Goal: Navigation & Orientation: Find specific page/section

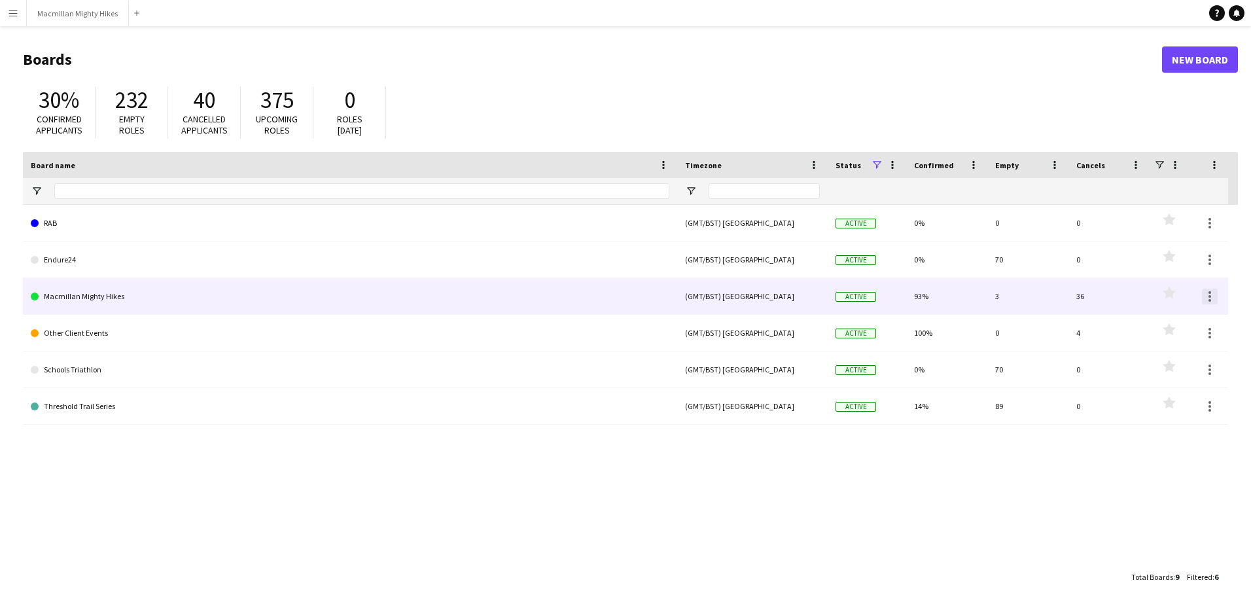
click at [1209, 297] on div at bounding box center [1210, 296] width 3 height 3
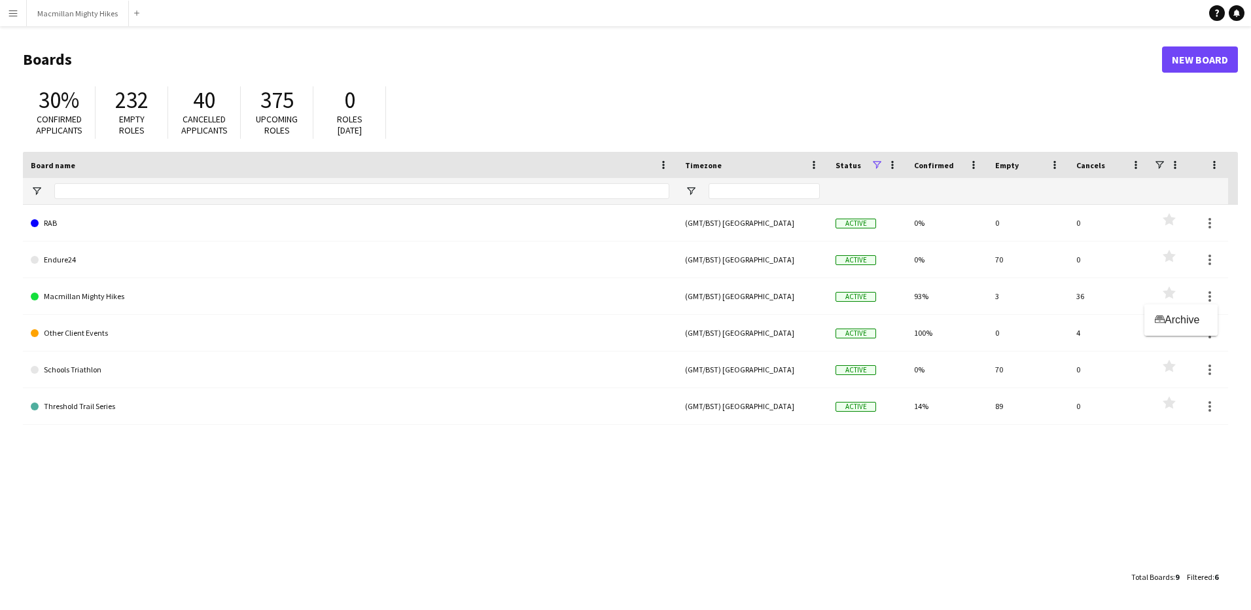
click at [99, 295] on div at bounding box center [625, 305] width 1251 height 610
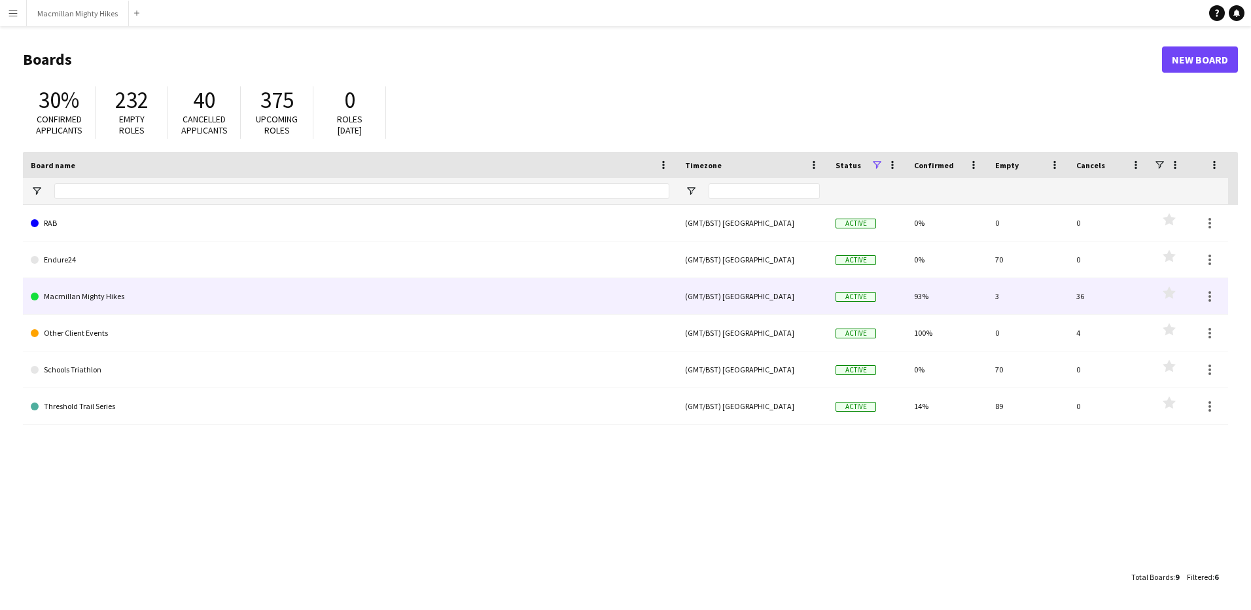
click at [90, 296] on link "Macmillan Mighty Hikes" at bounding box center [350, 296] width 639 height 37
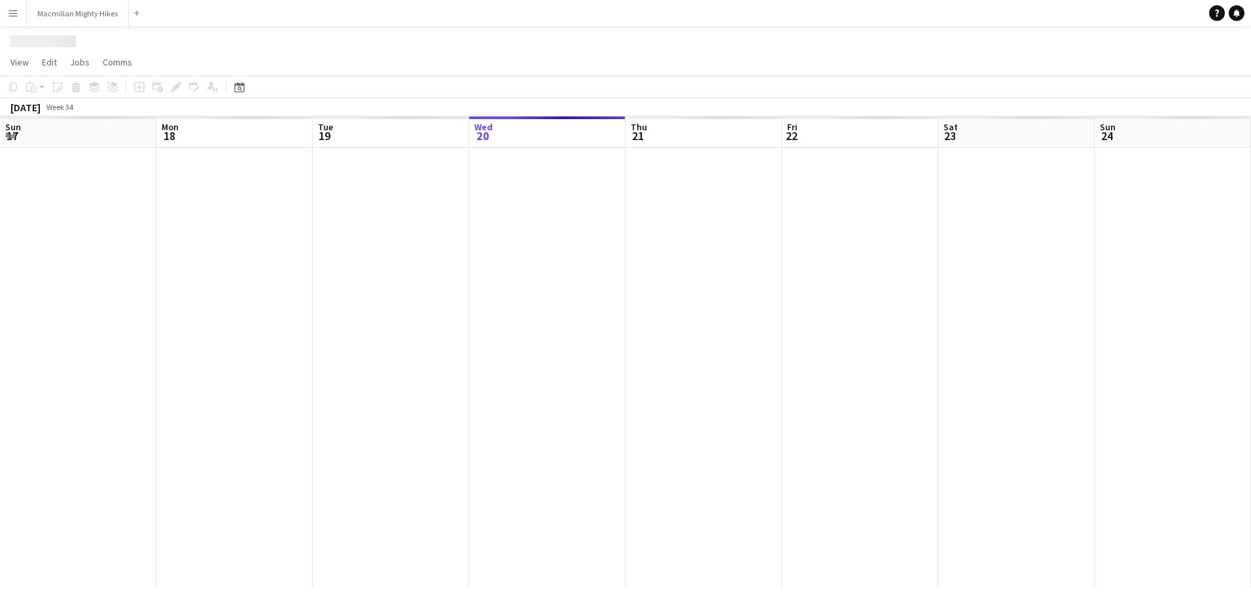
click at [90, 296] on div at bounding box center [1016, 368] width 2033 height 440
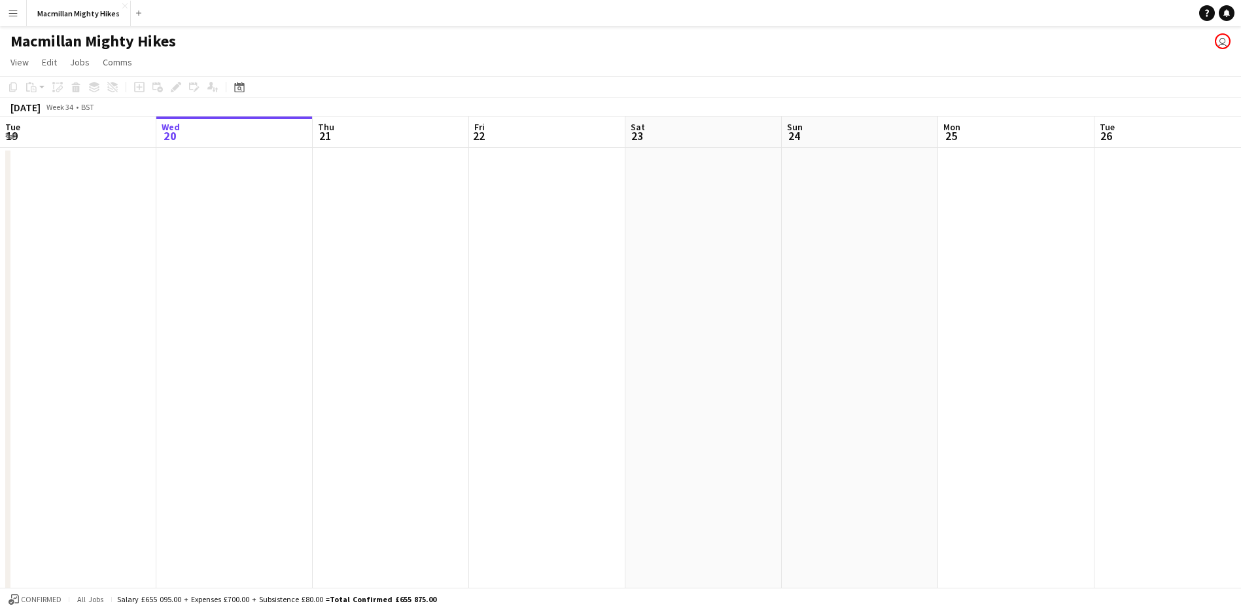
click at [222, 228] on app-date-cell at bounding box center [234, 612] width 156 height 928
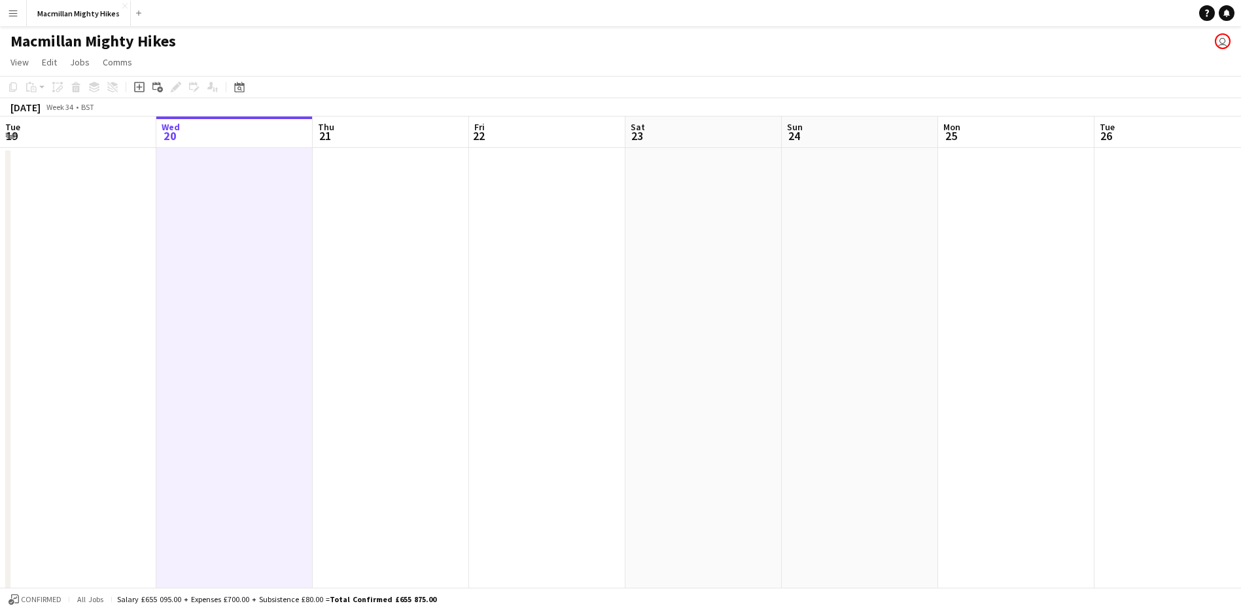
click at [492, 274] on app-date-cell at bounding box center [547, 612] width 156 height 928
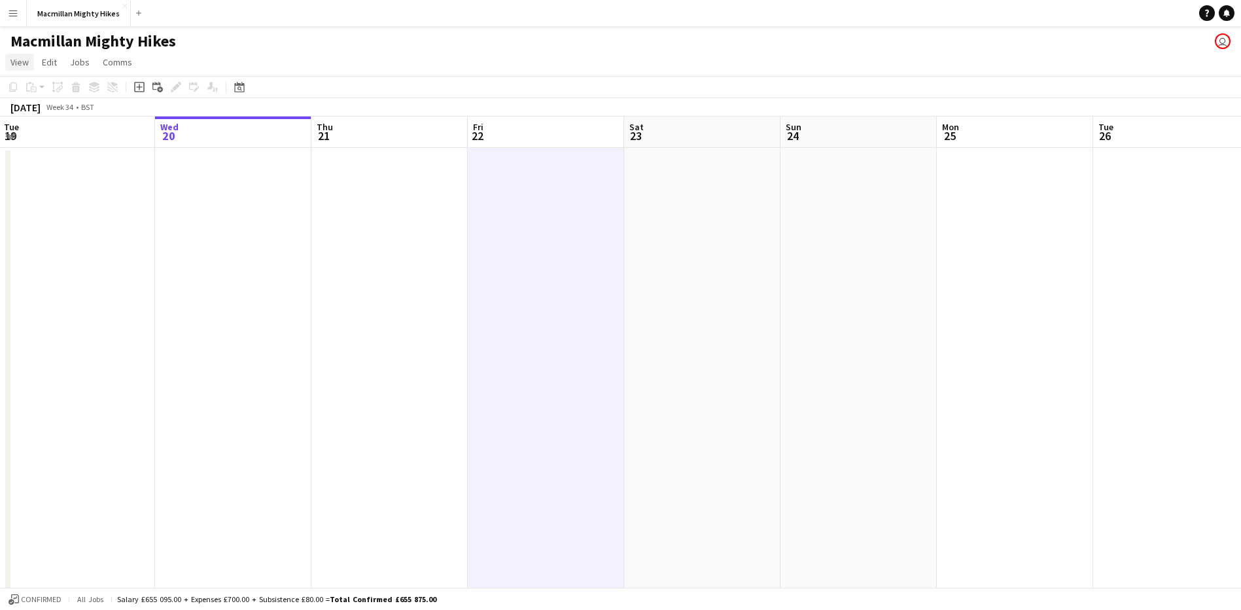
click at [26, 63] on span "View" at bounding box center [19, 62] width 18 height 12
click at [71, 56] on span "Jobs" at bounding box center [80, 62] width 20 height 12
click at [168, 56] on app-page-menu "View Day view expanded Day view collapsed Month view Date picker Jump to today …" at bounding box center [620, 63] width 1241 height 25
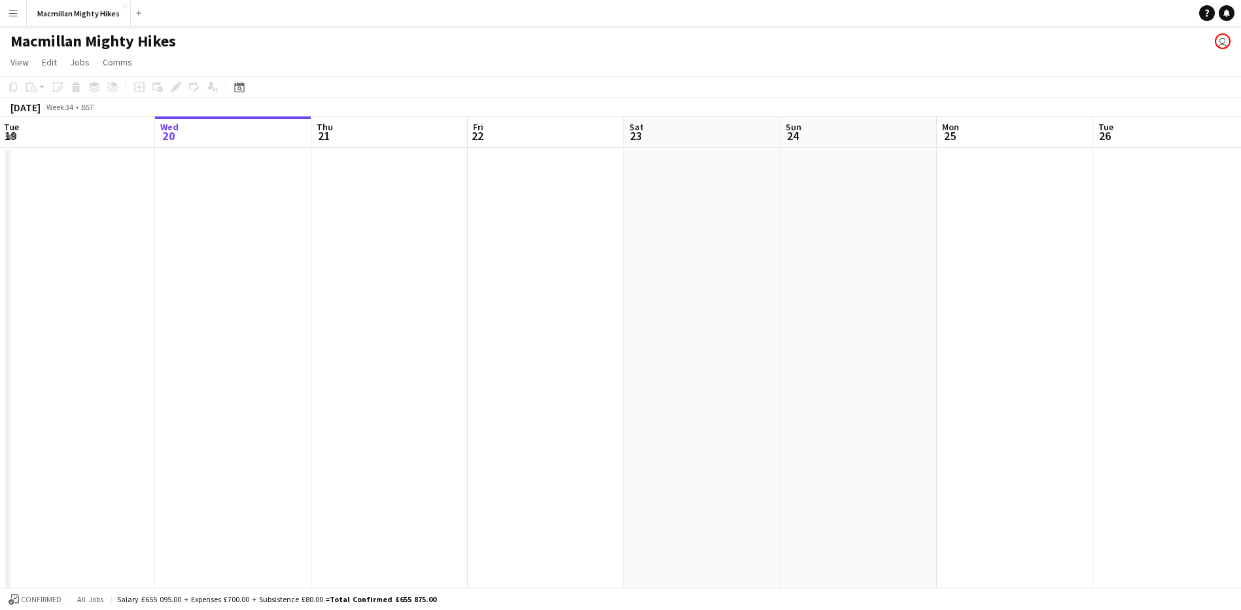
click at [6, 9] on button "Menu" at bounding box center [13, 13] width 26 height 26
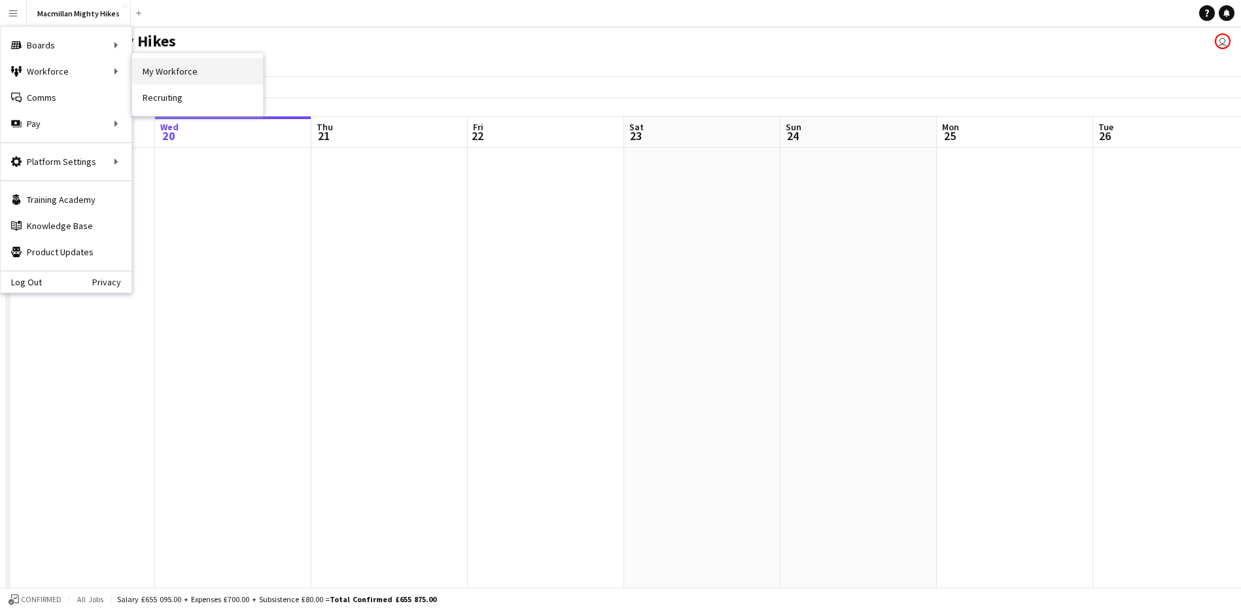
click at [179, 75] on link "My Workforce" at bounding box center [197, 71] width 131 height 26
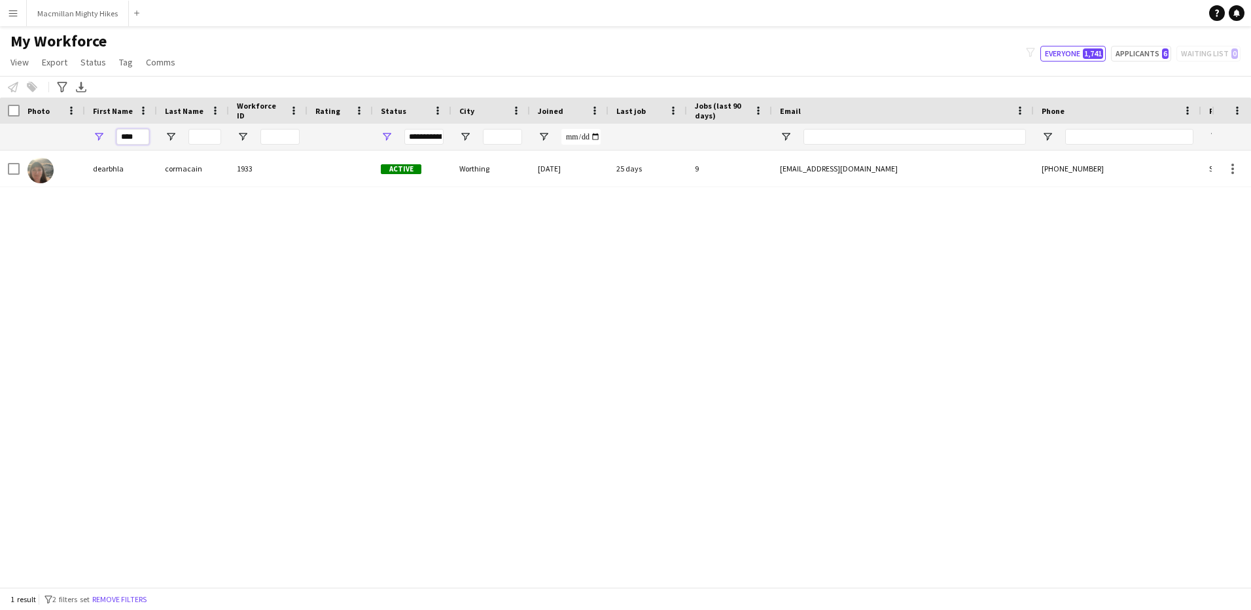
drag, startPoint x: 140, startPoint y: 136, endPoint x: 120, endPoint y: 136, distance: 20.3
click at [120, 136] on input "****" at bounding box center [132, 137] width 33 height 16
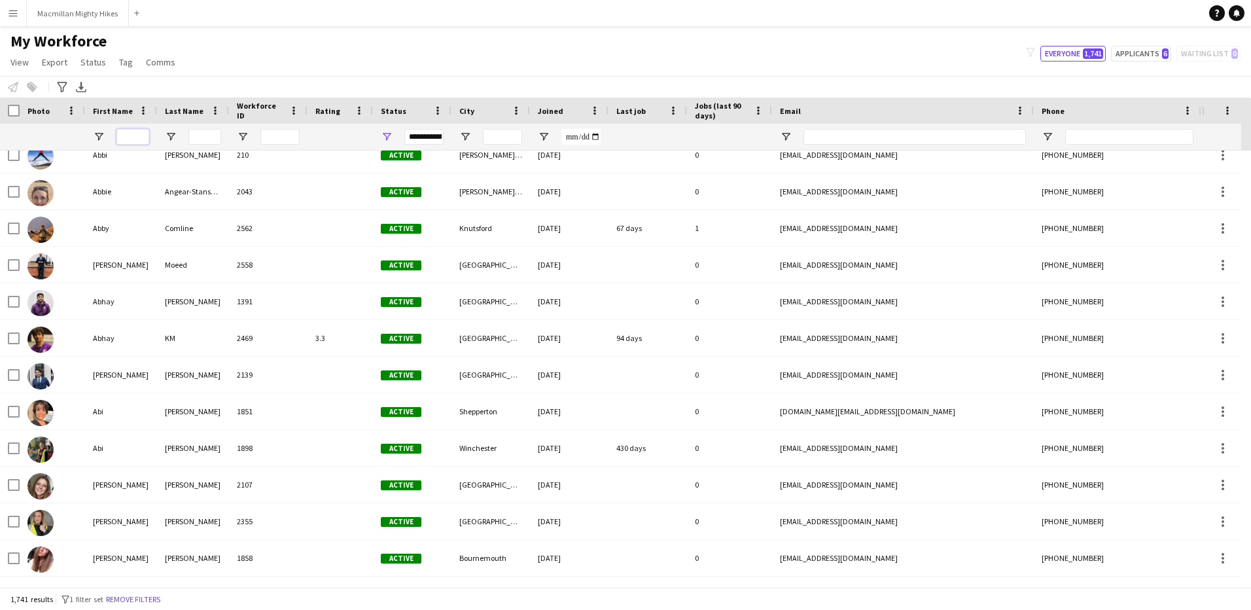
scroll to position [589, 0]
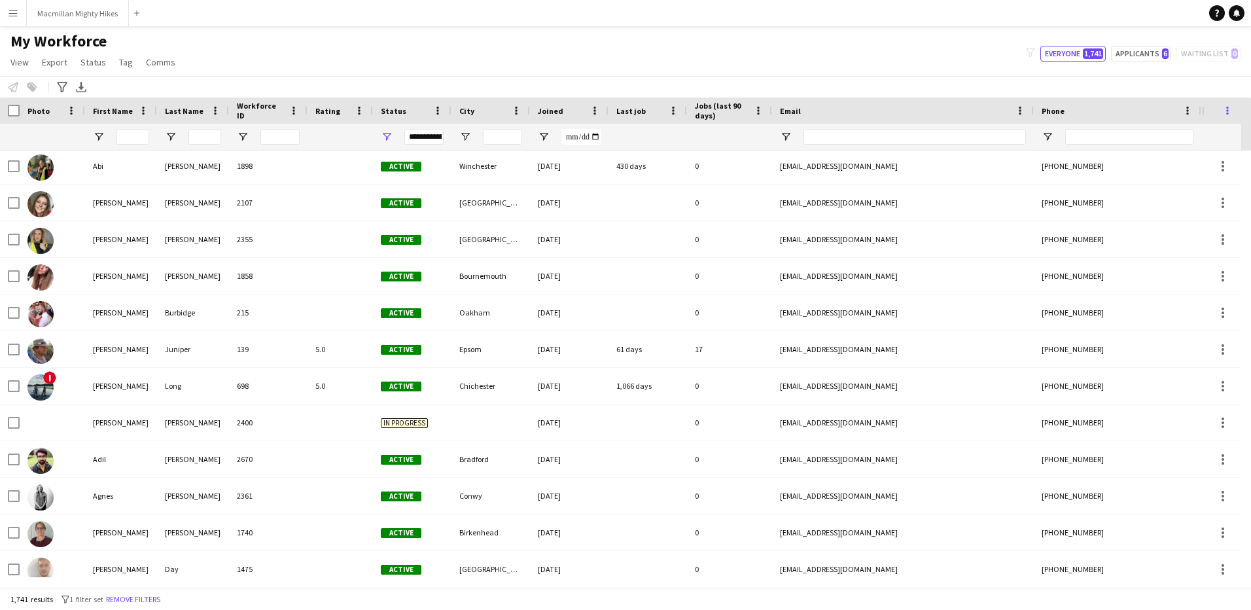
click at [1231, 111] on span at bounding box center [1228, 111] width 12 height 12
click at [9, 5] on button "Menu" at bounding box center [13, 13] width 26 height 26
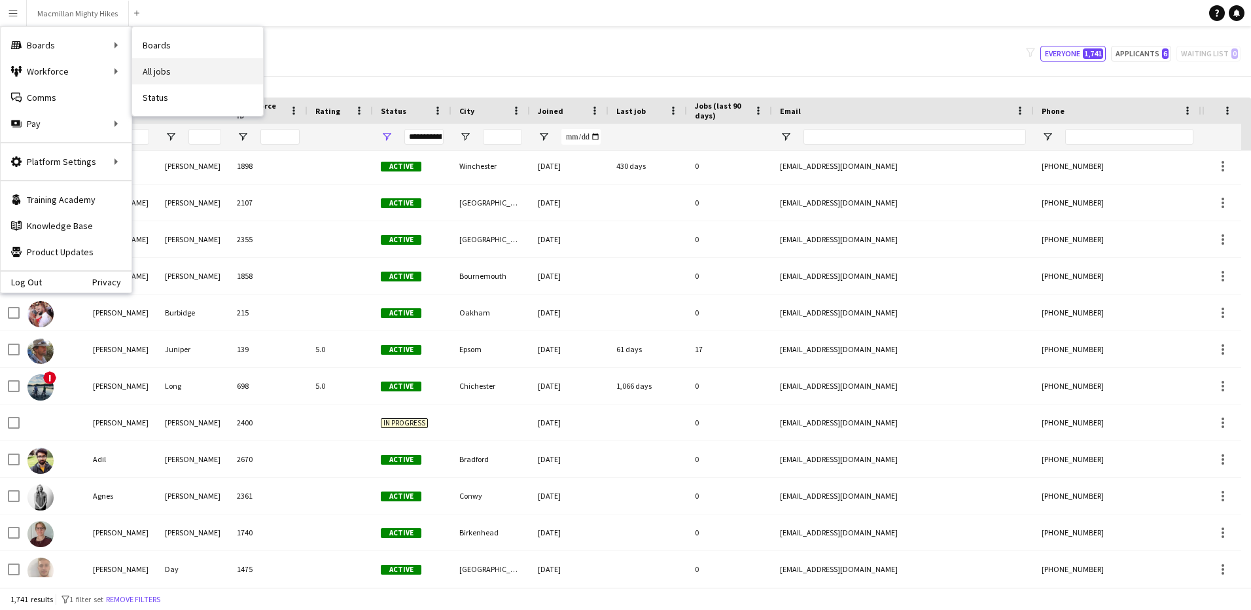
click at [168, 71] on link "All jobs" at bounding box center [197, 71] width 131 height 26
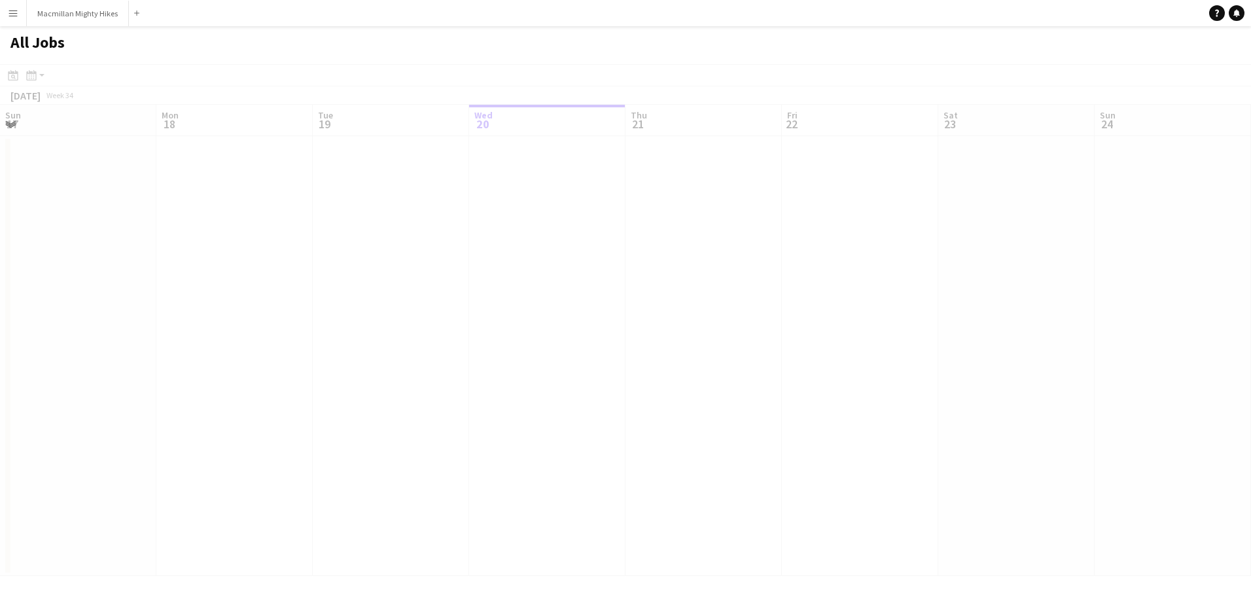
scroll to position [0, 313]
click at [32, 74] on icon at bounding box center [31, 75] width 10 height 10
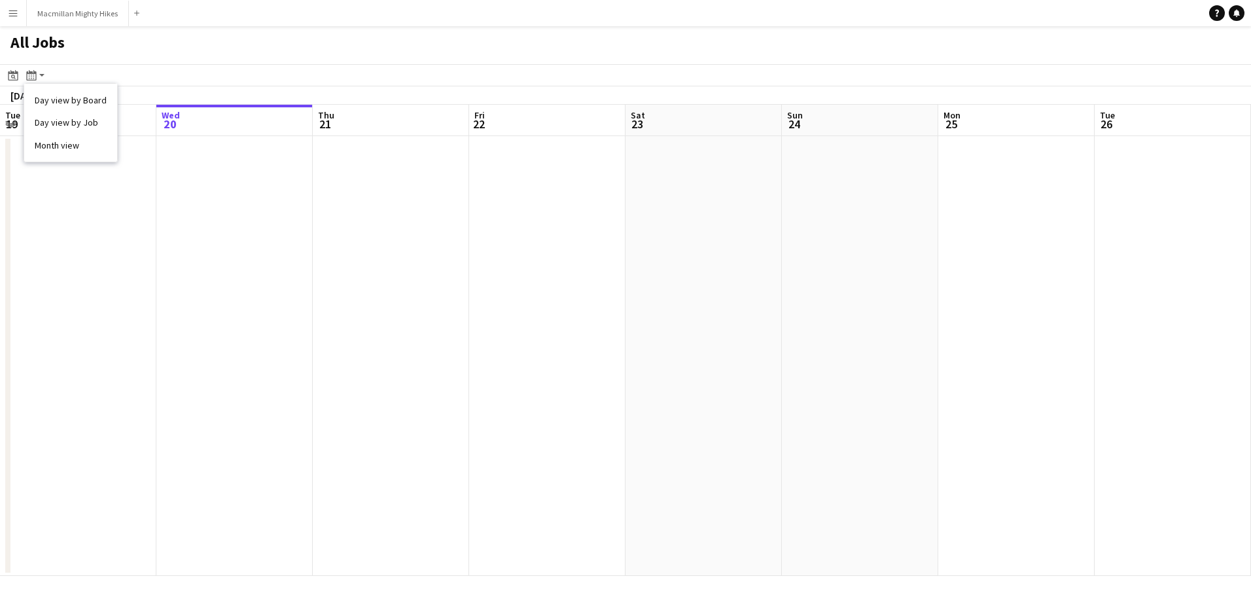
click at [10, 18] on app-icon "Menu" at bounding box center [13, 13] width 10 height 10
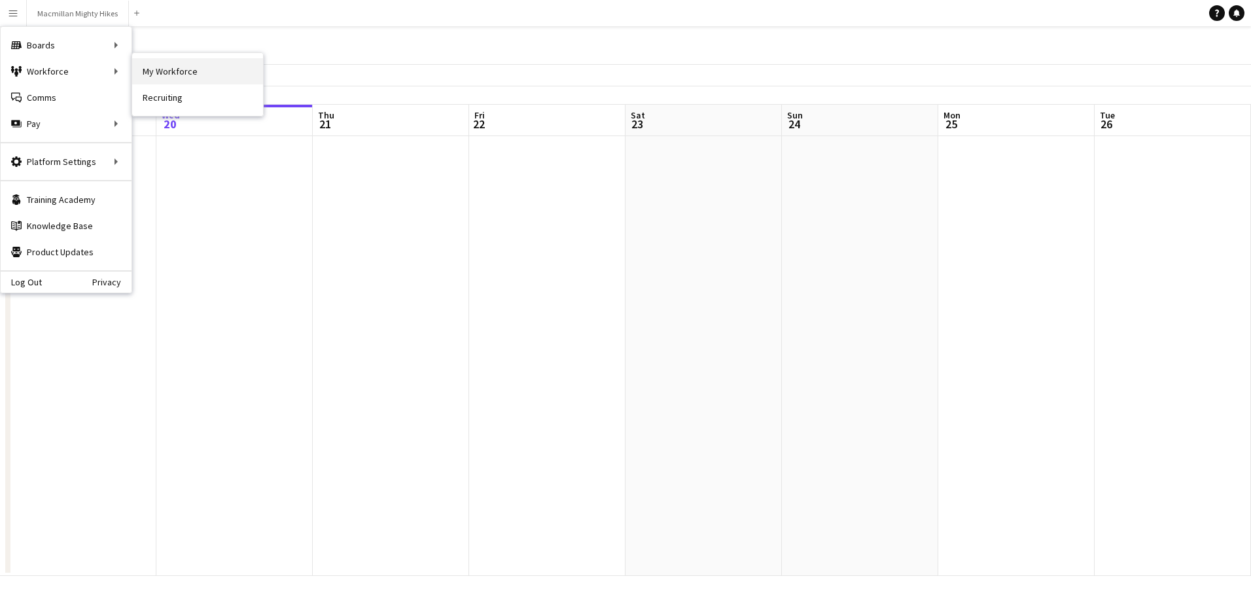
click at [178, 71] on link "My Workforce" at bounding box center [197, 71] width 131 height 26
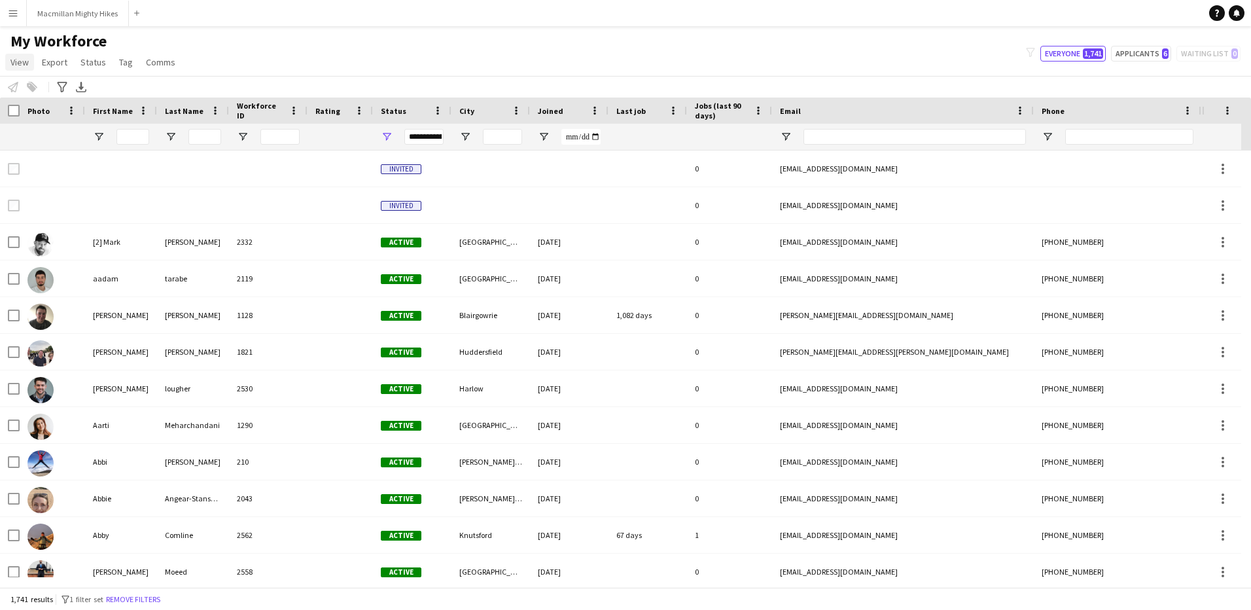
click at [26, 63] on span "View" at bounding box center [19, 62] width 18 height 12
click at [162, 66] on span "Comms" at bounding box center [160, 62] width 29 height 12
click at [137, 63] on app-page-menu "View Views Default view New view Update view Delete view Edit name Customise vi…" at bounding box center [94, 63] width 188 height 25
click at [107, 66] on link "Status" at bounding box center [93, 62] width 36 height 17
click at [54, 60] on span "Export" at bounding box center [55, 62] width 26 height 12
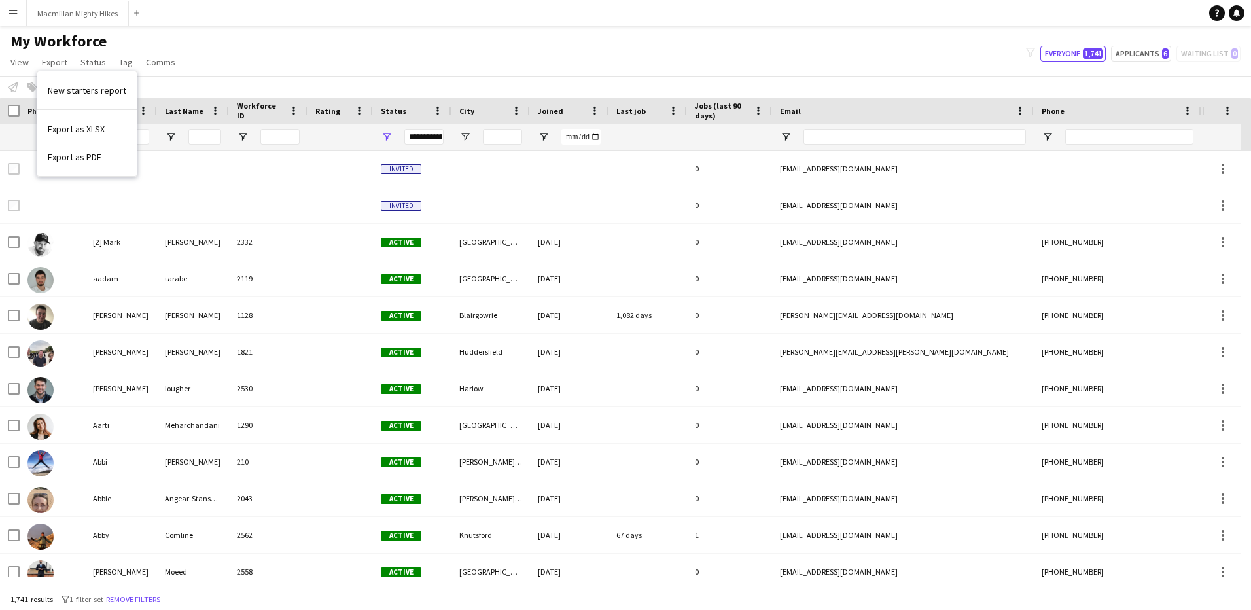
click at [916, 53] on div "My Workforce View Views Default view New view Update view Delete view Edit name…" at bounding box center [625, 53] width 1251 height 44
click at [146, 138] on input "First Name Filter Input" at bounding box center [132, 137] width 33 height 16
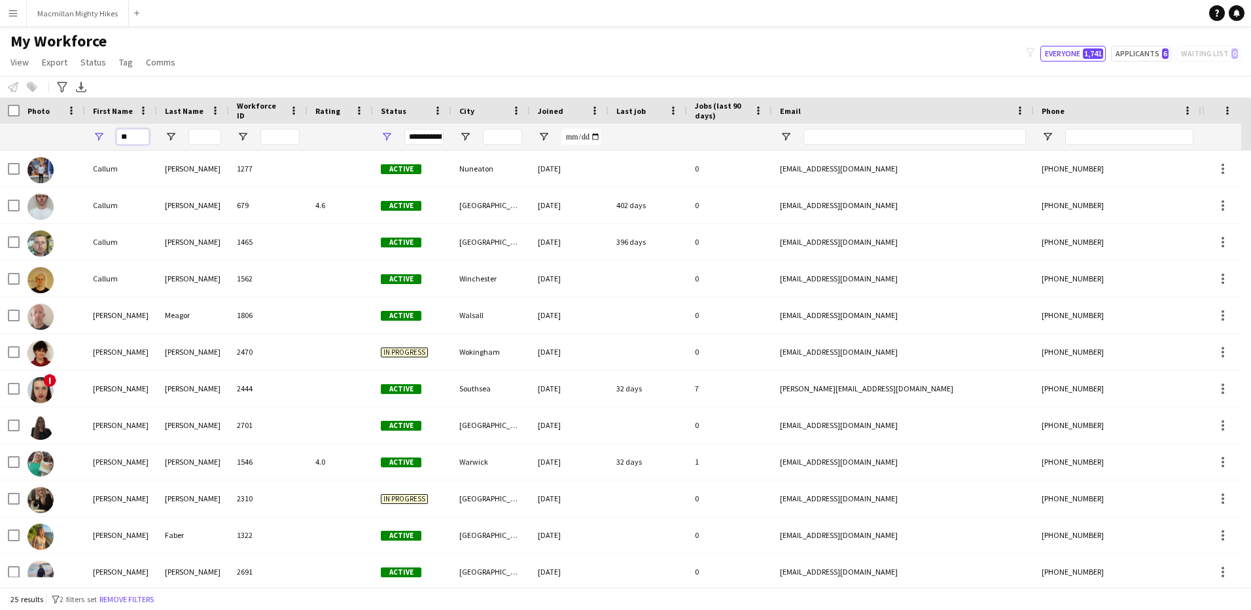
type input "**"
drag, startPoint x: 80, startPoint y: 587, endPoint x: 124, endPoint y: 596, distance: 44.1
click at [124, 587] on app-workforce-table "Drag here to set row groups Photo Title Full Name First Name Last Name Workforc…" at bounding box center [625, 341] width 1251 height 489
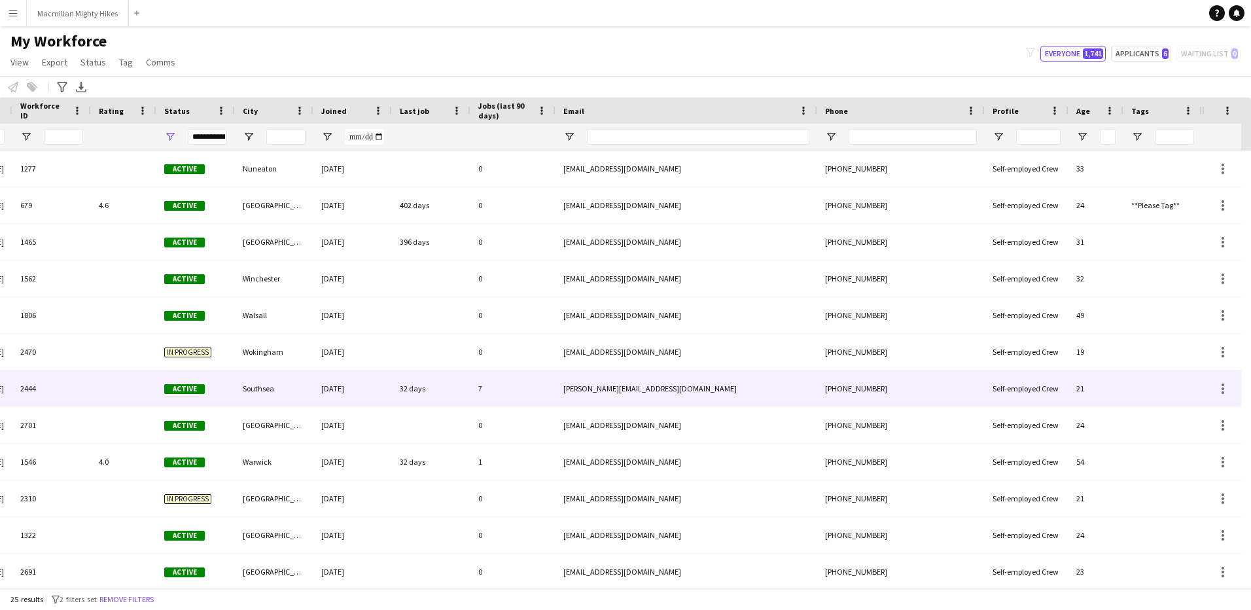
click at [1228, 380] on div at bounding box center [1221, 388] width 39 height 36
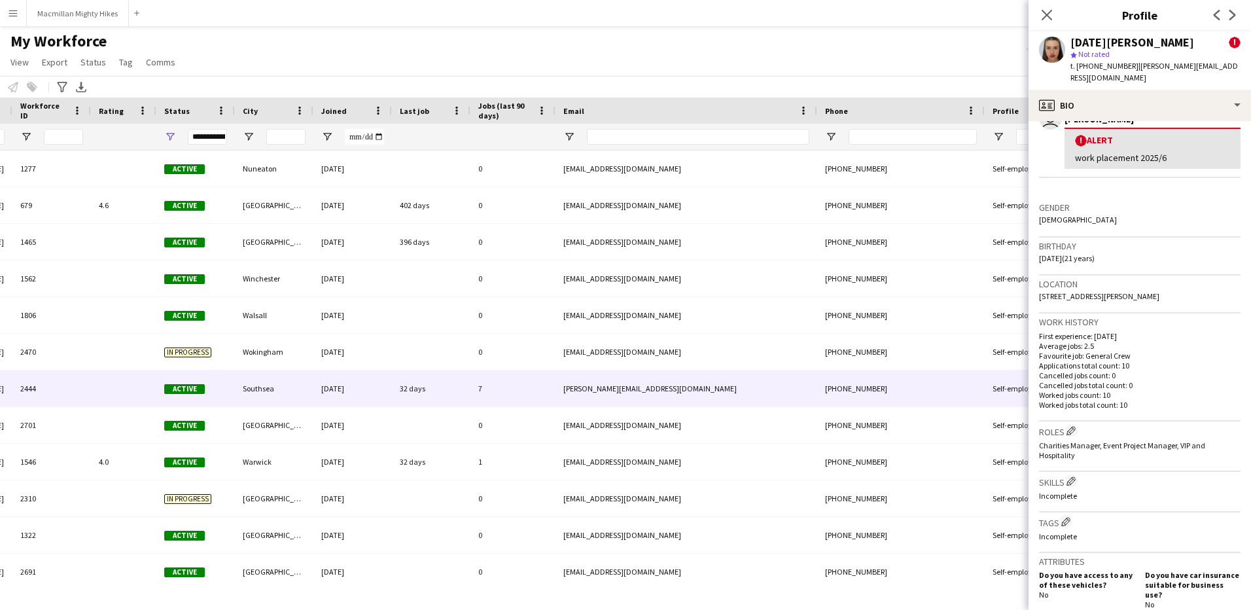
scroll to position [262, 0]
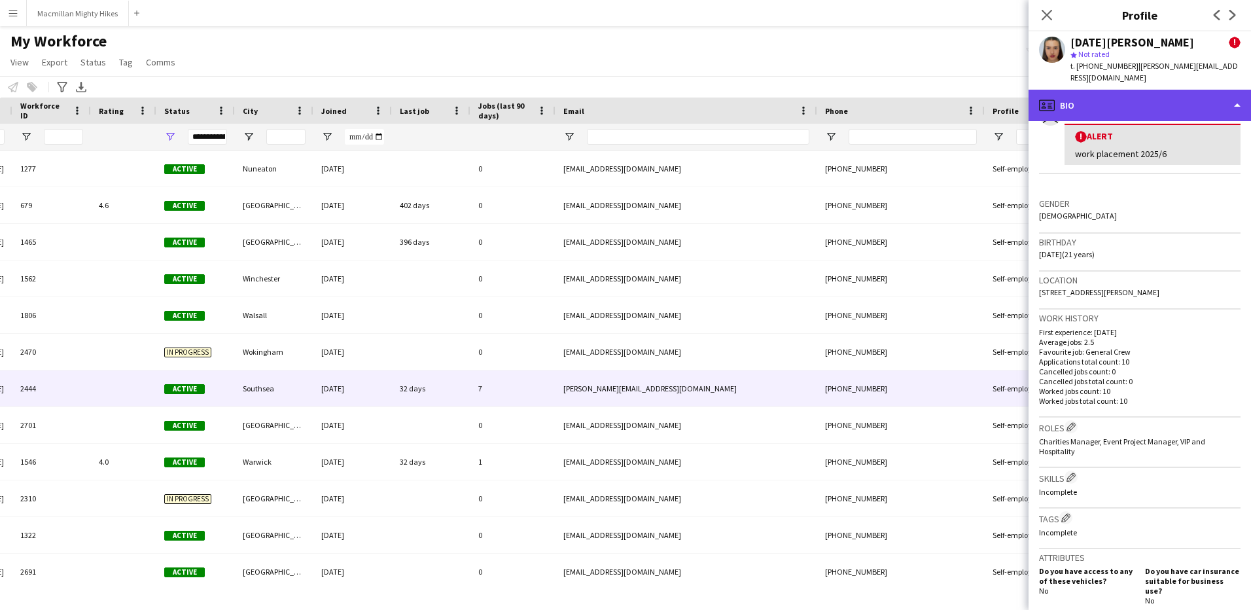
click at [1070, 90] on div "profile Bio" at bounding box center [1140, 105] width 222 height 31
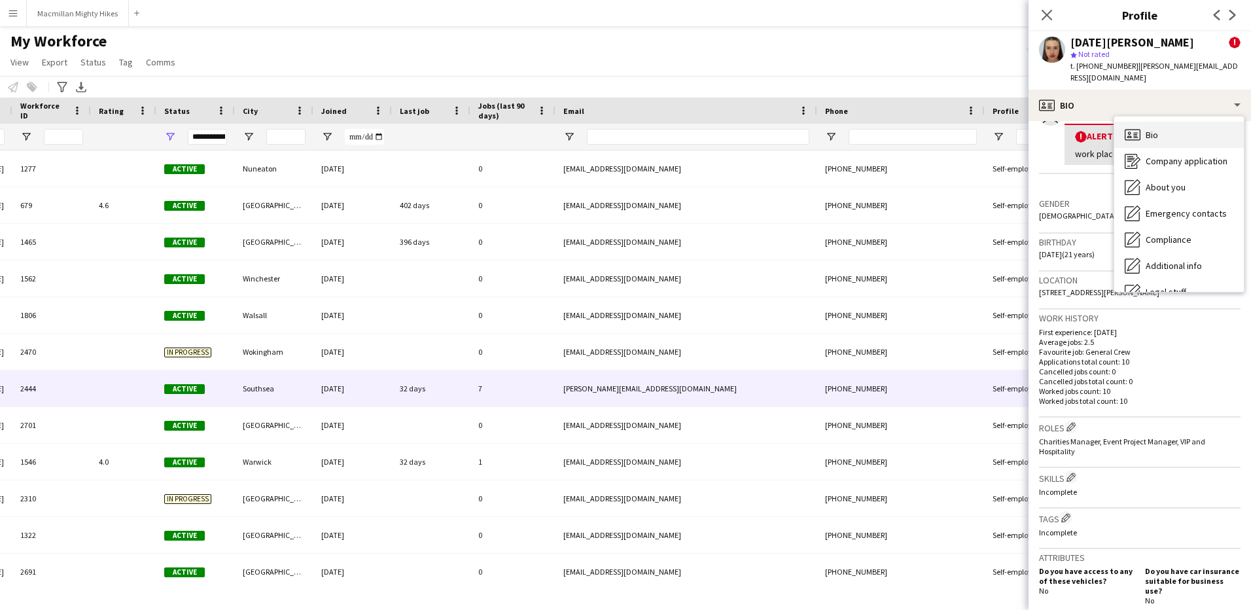
click at [1159, 122] on div "Bio Bio" at bounding box center [1179, 135] width 130 height 26
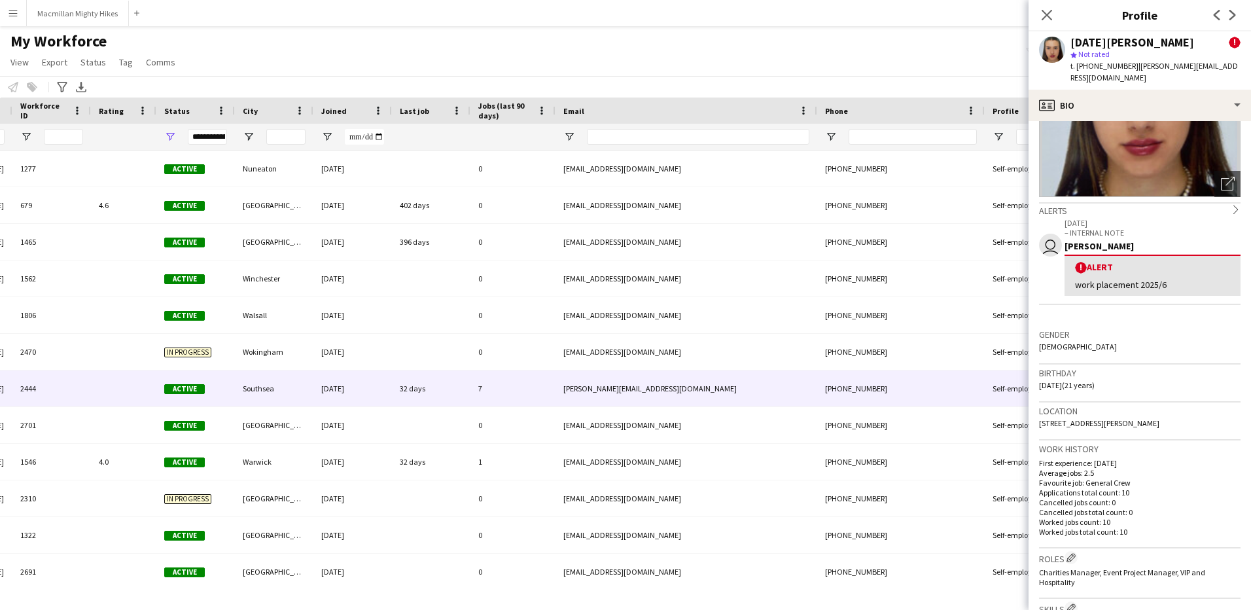
scroll to position [0, 0]
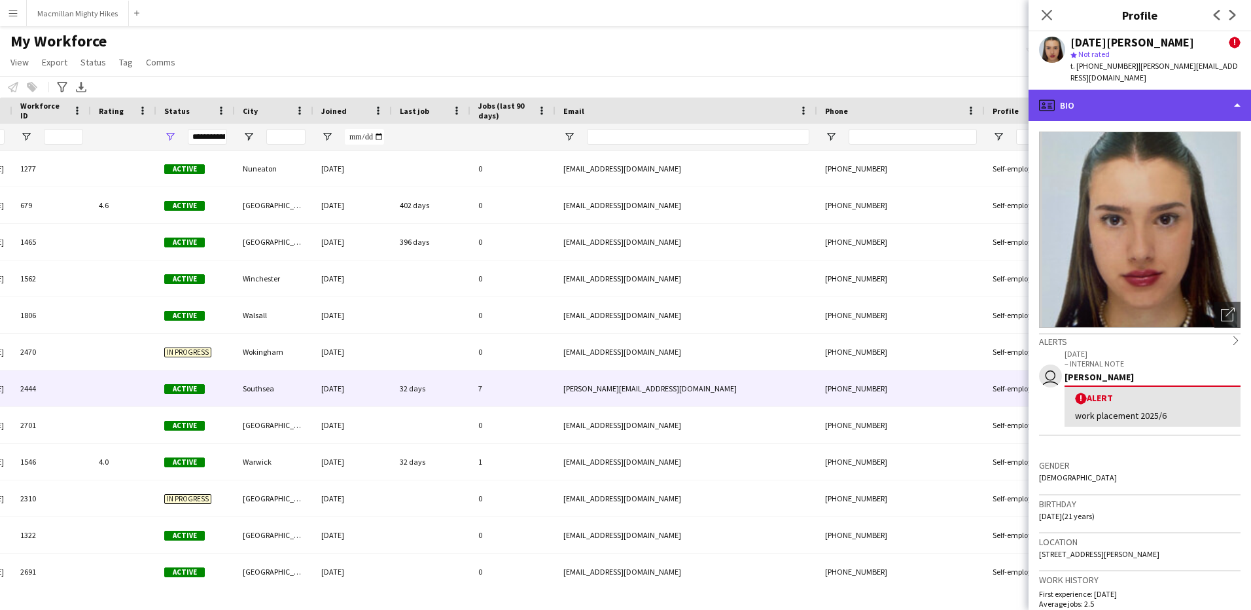
click at [1235, 90] on div "profile Bio" at bounding box center [1140, 105] width 222 height 31
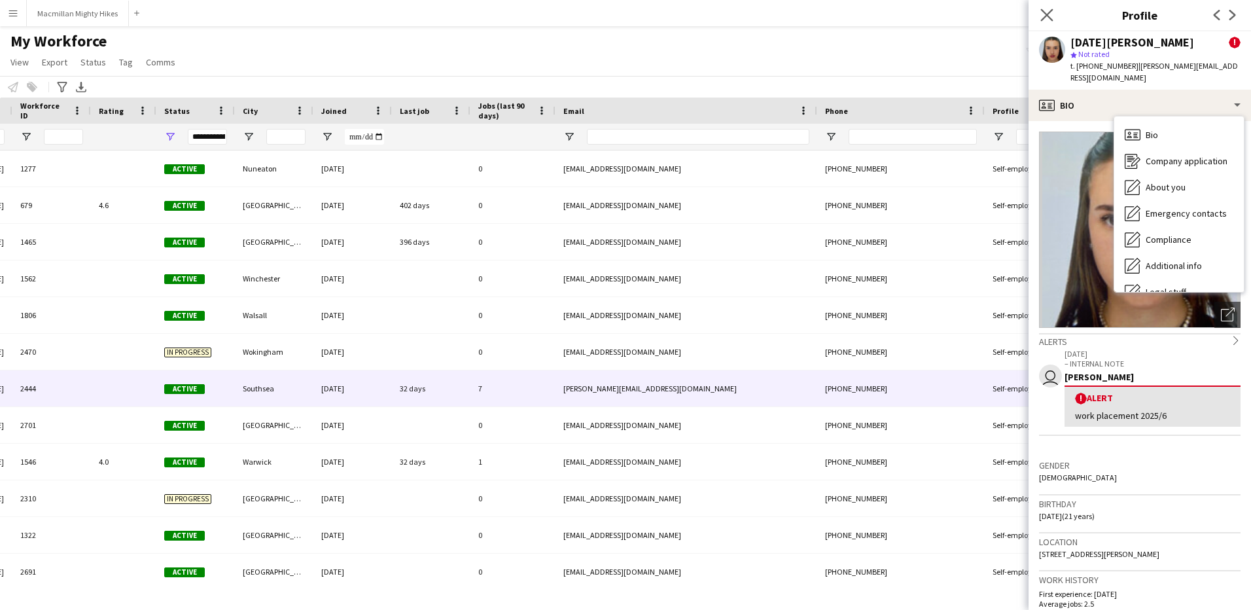
click at [1050, 8] on app-icon "Close pop-in" at bounding box center [1047, 15] width 19 height 19
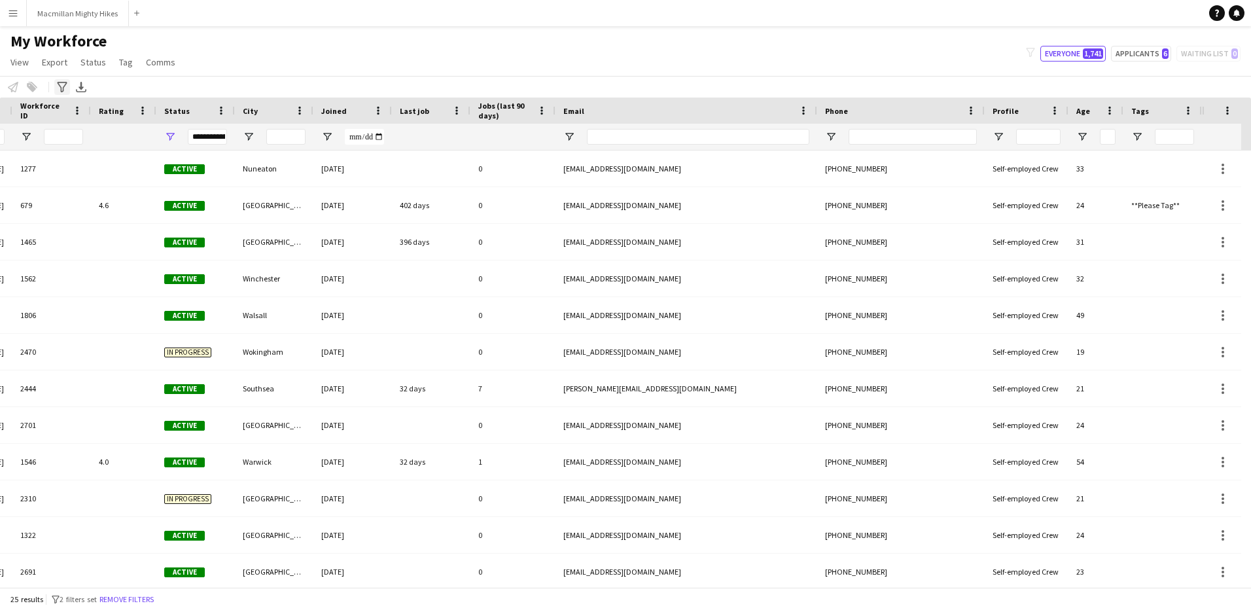
click at [56, 90] on div "Advanced filters" at bounding box center [62, 87] width 16 height 16
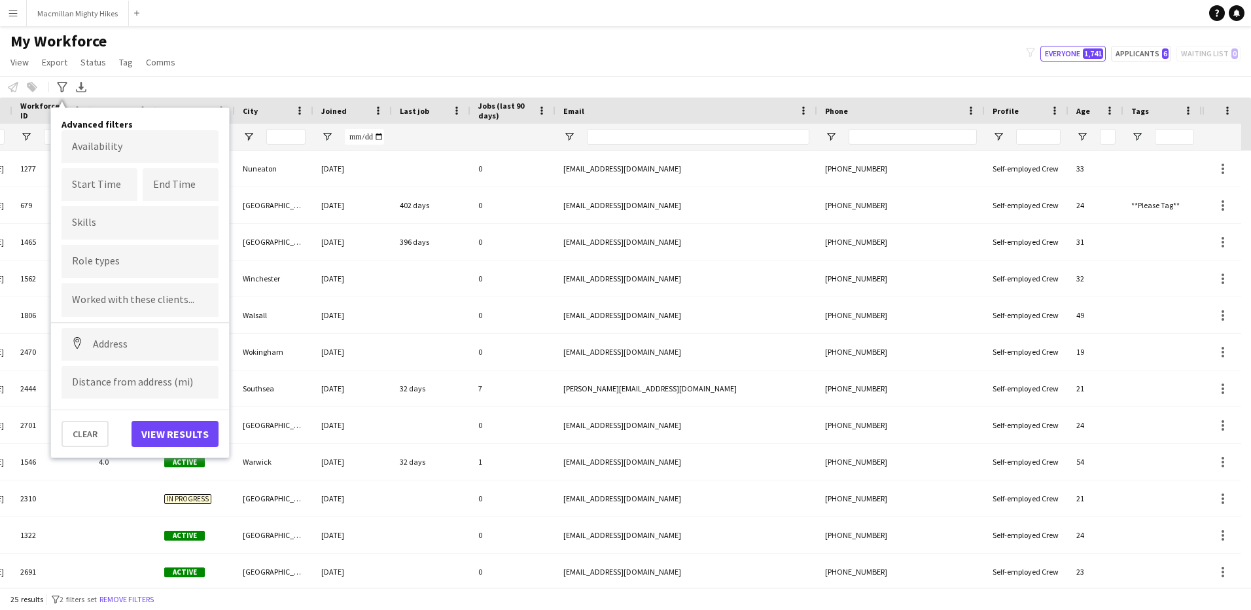
click at [196, 54] on div "My Workforce View Views Default view New view Update view Delete view Edit name…" at bounding box center [625, 53] width 1251 height 44
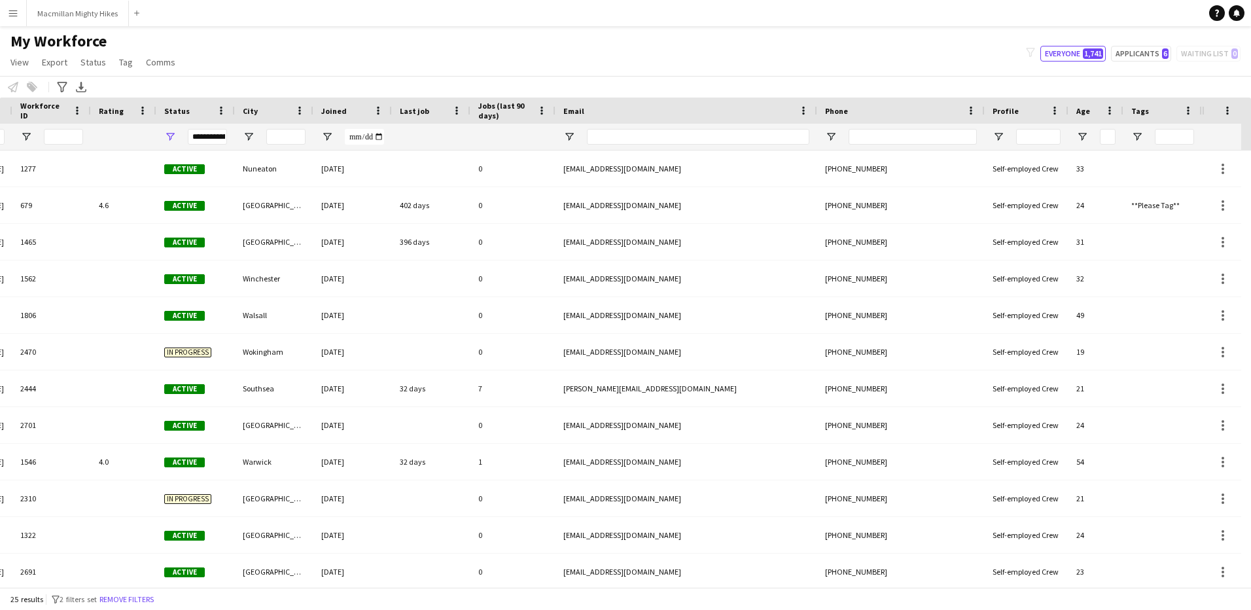
click at [10, 11] on app-icon "Menu" at bounding box center [13, 13] width 10 height 10
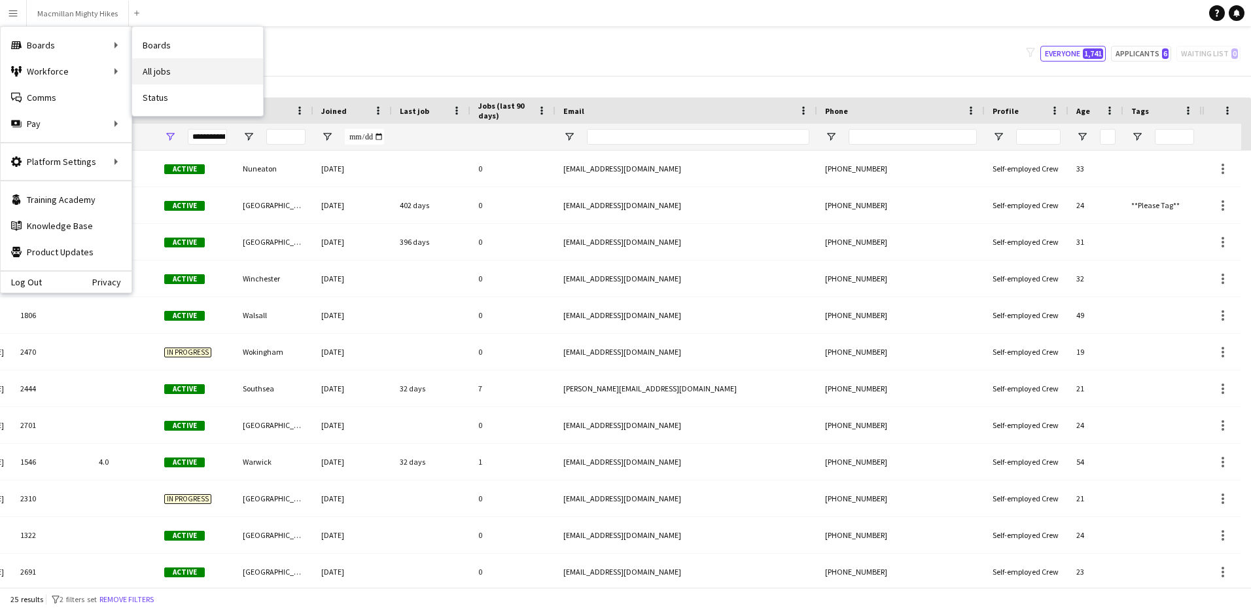
click at [187, 67] on link "All jobs" at bounding box center [197, 71] width 131 height 26
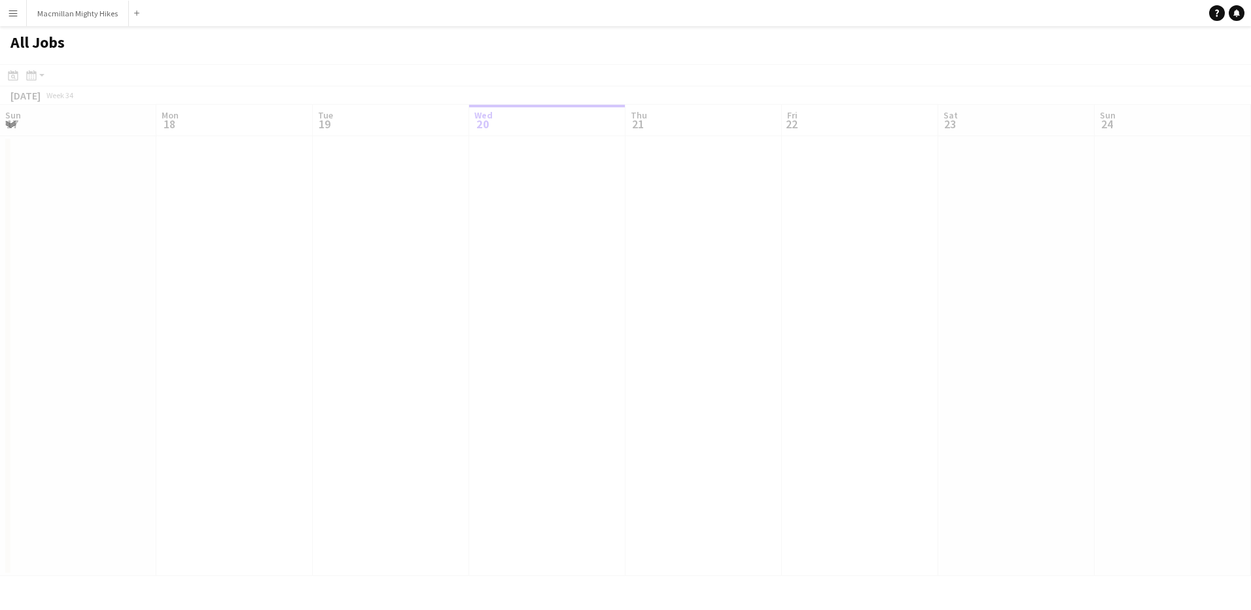
scroll to position [0, 313]
click at [37, 77] on div "Month view / Day view" at bounding box center [32, 75] width 16 height 16
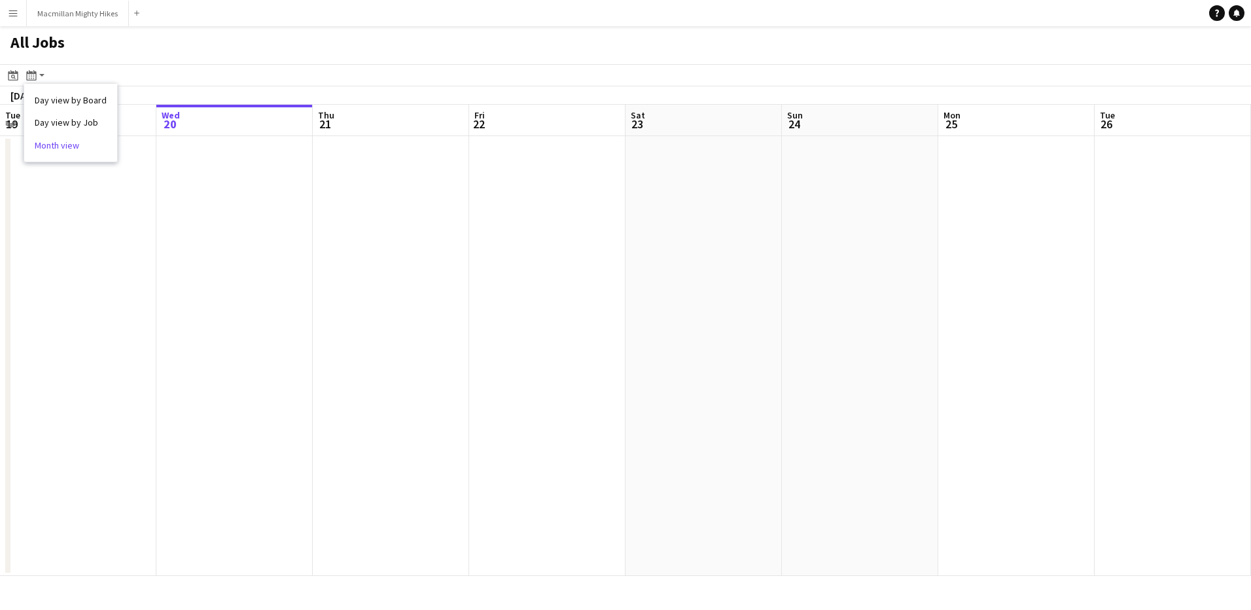
click at [81, 144] on link "Month view" at bounding box center [71, 145] width 72 height 12
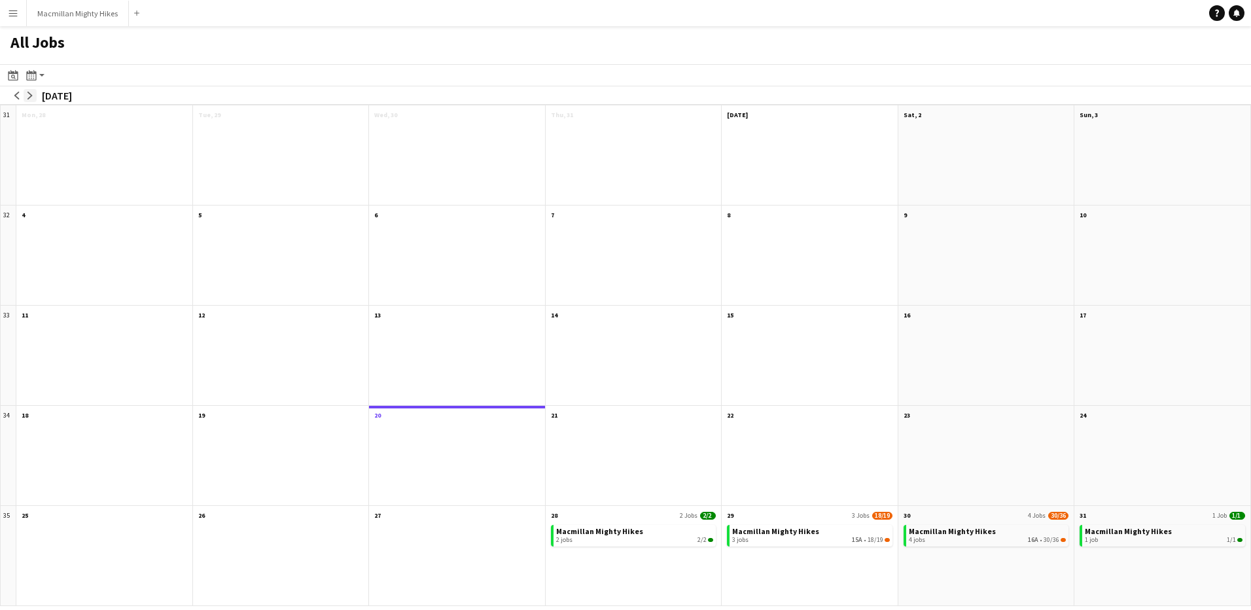
click at [28, 90] on button "arrow-right" at bounding box center [30, 95] width 13 height 13
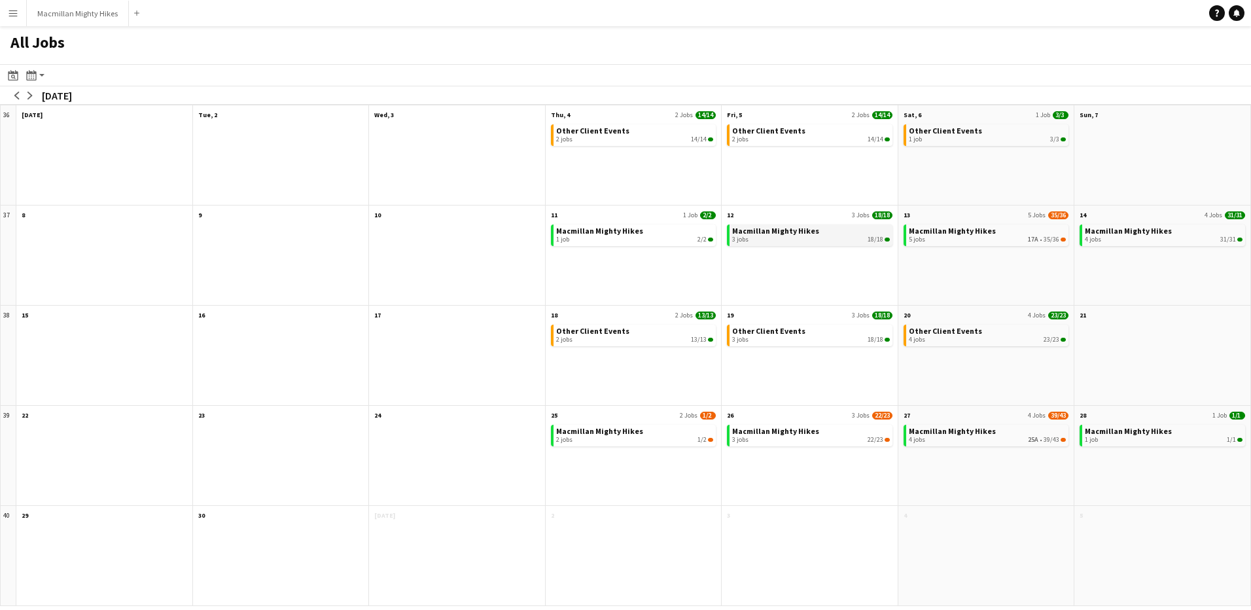
click at [760, 227] on span "Macmillan Mighty Hikes" at bounding box center [775, 231] width 87 height 10
drag, startPoint x: 857, startPoint y: 227, endPoint x: 839, endPoint y: 237, distance: 20.8
click at [839, 237] on div "3 jobs 18/18" at bounding box center [811, 240] width 158 height 8
click at [618, 232] on span "Macmillan Mighty Hikes" at bounding box center [599, 231] width 87 height 10
drag, startPoint x: 673, startPoint y: 475, endPoint x: 416, endPoint y: 454, distance: 258.7
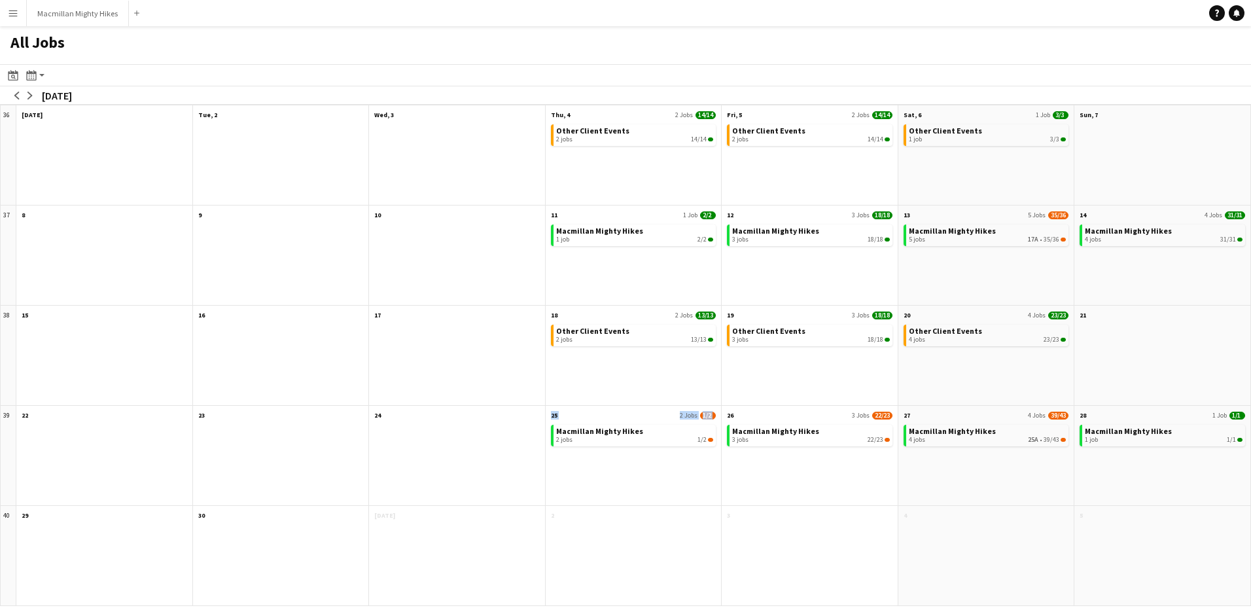
click at [416, 454] on div "36 Scroll down Mon, 1 Sep Scroll down Tue, 2 Scroll down Wed, 3 Scroll down Thu…" at bounding box center [625, 355] width 1251 height 501
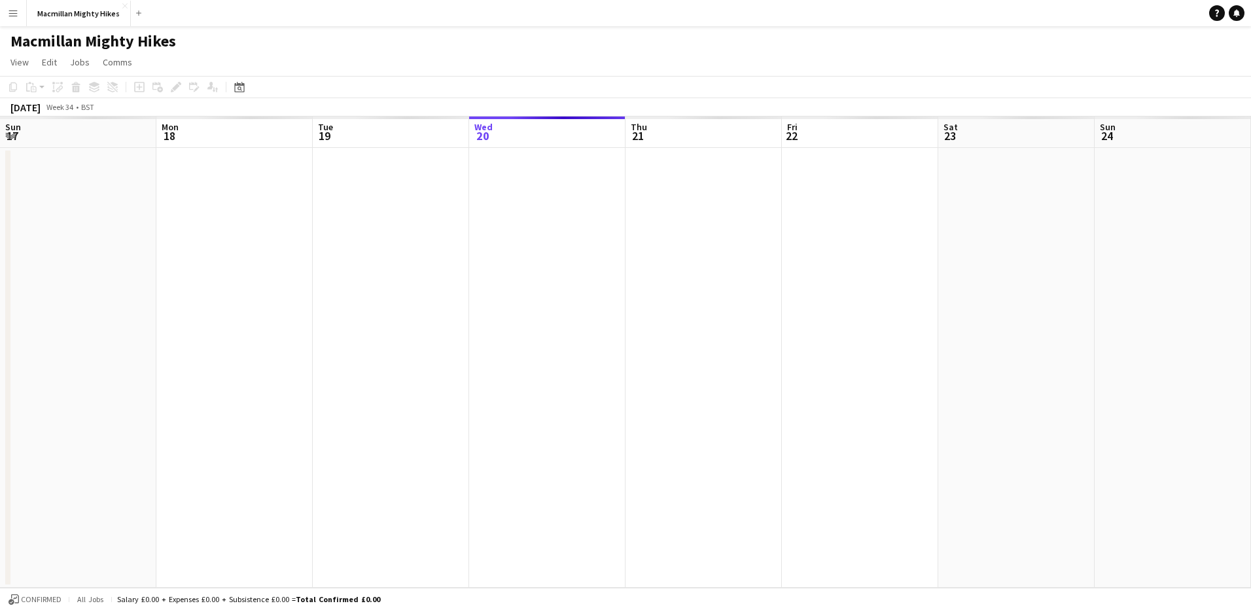
scroll to position [0, 313]
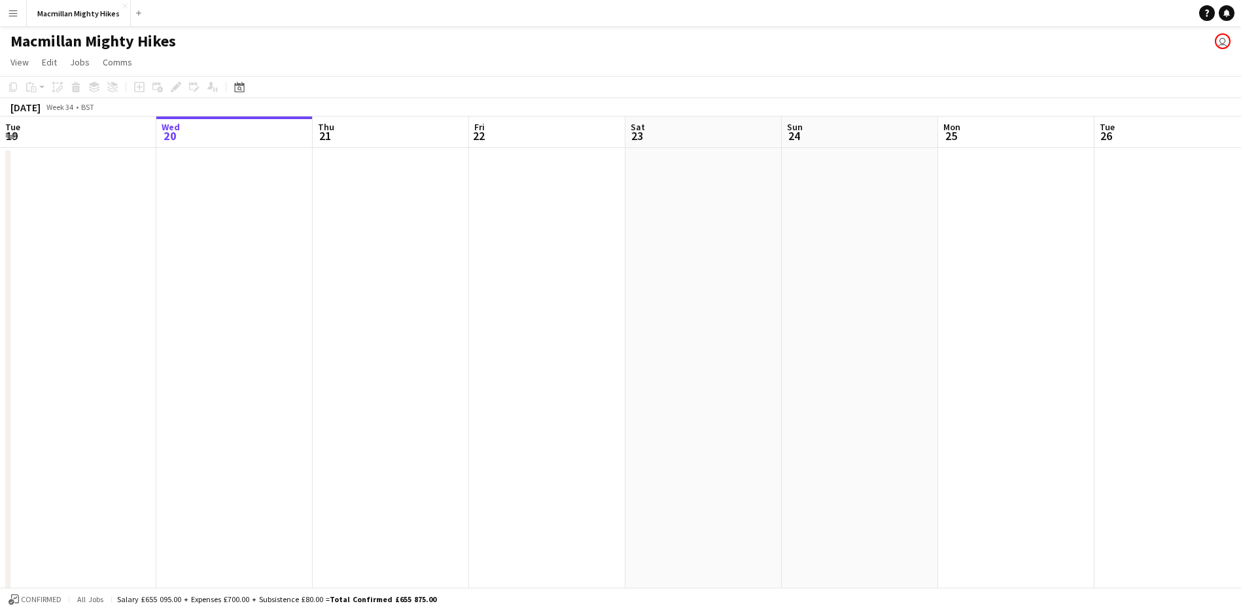
click at [1222, 43] on app-user-avatar "user" at bounding box center [1223, 41] width 16 height 16
click at [8, 133] on app-icon "Expand/collapse" at bounding box center [10, 135] width 10 height 12
click at [11, 138] on app-icon "Expand/collapse" at bounding box center [9, 136] width 12 height 10
click at [10, 137] on app-icon "Expand/collapse" at bounding box center [10, 135] width 10 height 12
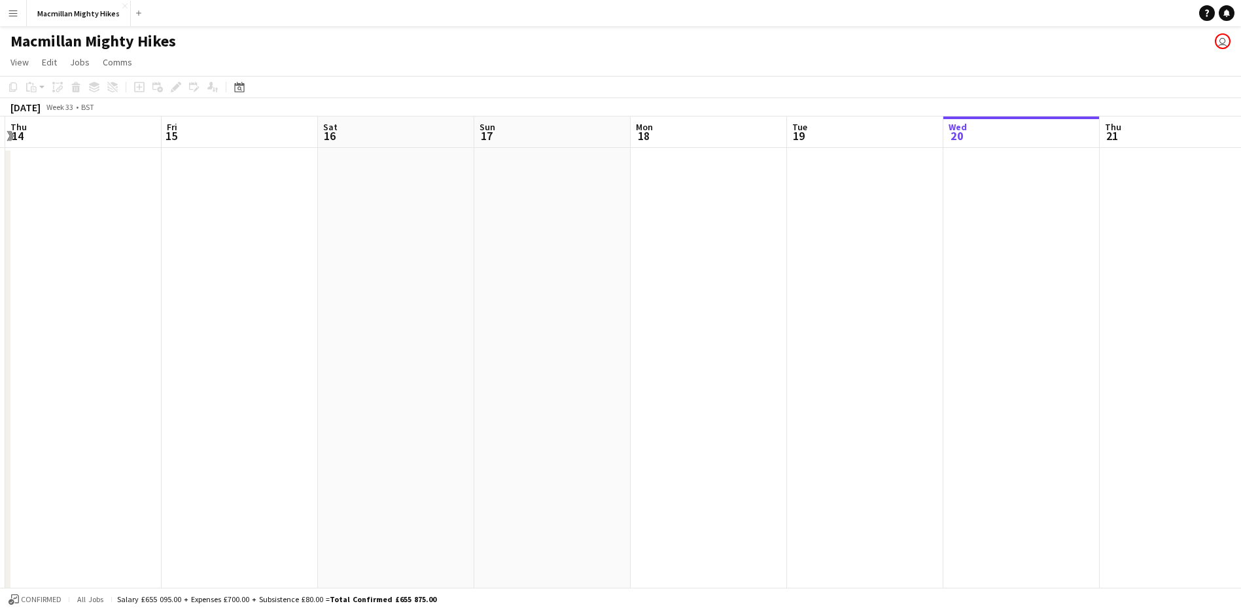
drag, startPoint x: 489, startPoint y: 267, endPoint x: 1325, endPoint y: 378, distance: 843.6
click at [1241, 378] on html "Menu Boards Boards Boards All jobs Status Workforce Workforce My Workforce Recr…" at bounding box center [620, 585] width 1241 height 1171
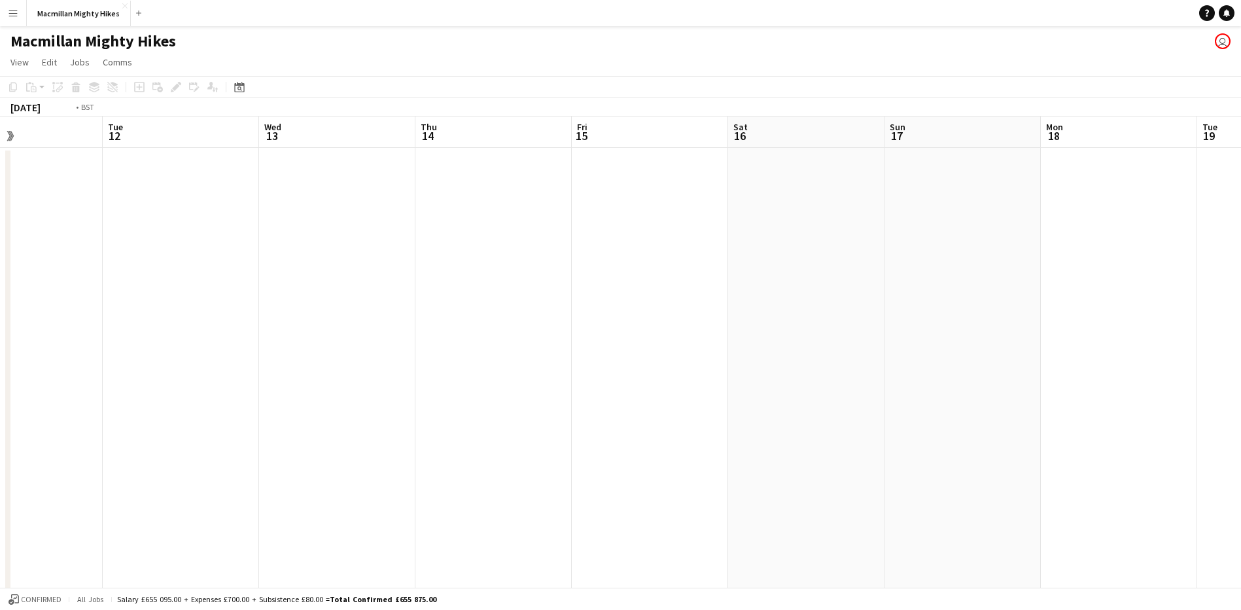
scroll to position [0, 264]
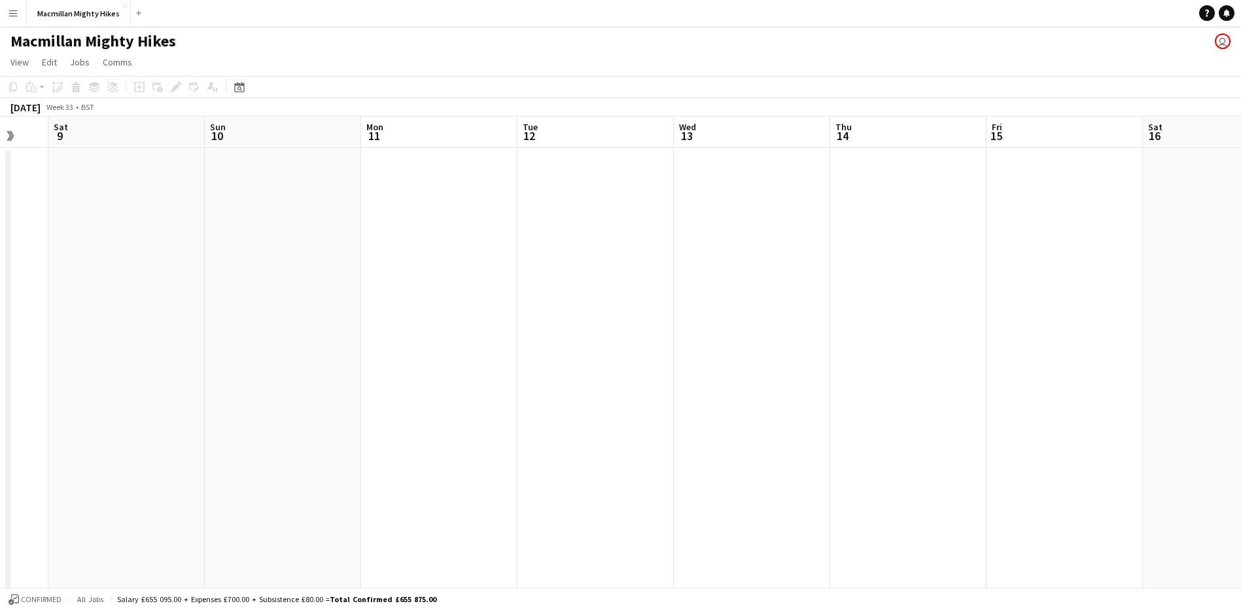
drag, startPoint x: 392, startPoint y: 295, endPoint x: 1344, endPoint y: 395, distance: 957.2
click at [1241, 395] on html "Menu Boards Boards Boards All jobs Status Workforce Workforce My Workforce Recr…" at bounding box center [620, 585] width 1241 height 1171
drag, startPoint x: 433, startPoint y: 293, endPoint x: 1194, endPoint y: 359, distance: 764.5
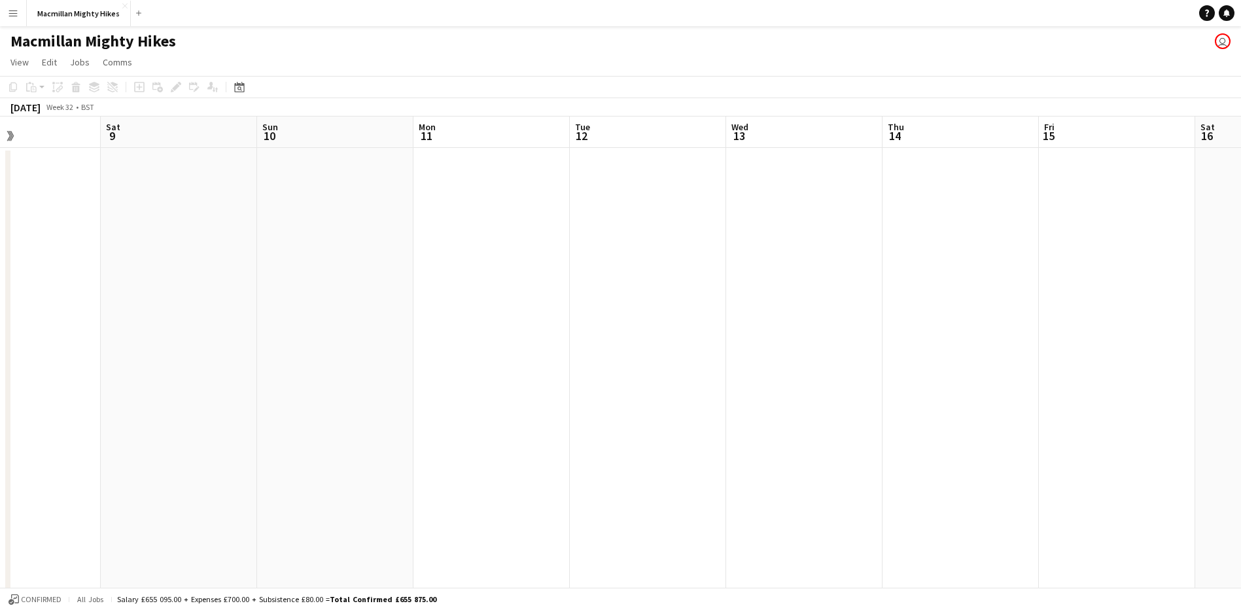
drag, startPoint x: 1184, startPoint y: 357, endPoint x: -3, endPoint y: 218, distance: 1195.1
click at [0, 218] on html "Menu Boards Boards Boards All jobs Status Workforce Workforce My Workforce Recr…" at bounding box center [620, 585] width 1241 height 1171
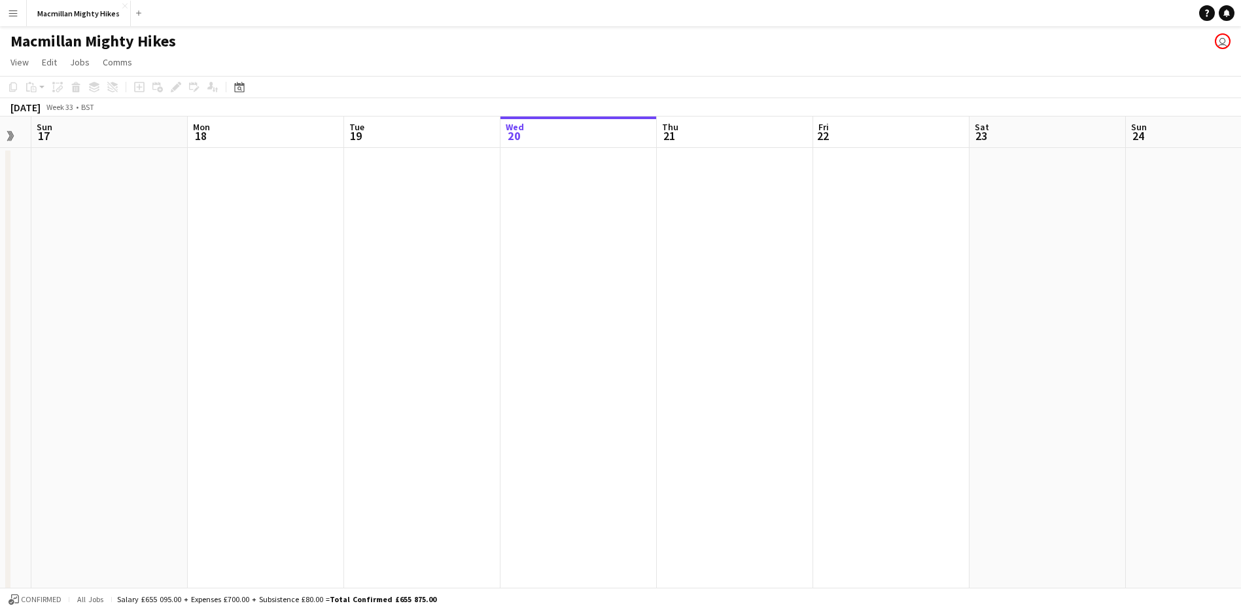
drag, startPoint x: 1135, startPoint y: 264, endPoint x: 12, endPoint y: 203, distance: 1124.5
click at [0, 207] on html "Menu Boards Boards Boards All jobs Status Workforce Workforce My Workforce Recr…" at bounding box center [620, 585] width 1241 height 1171
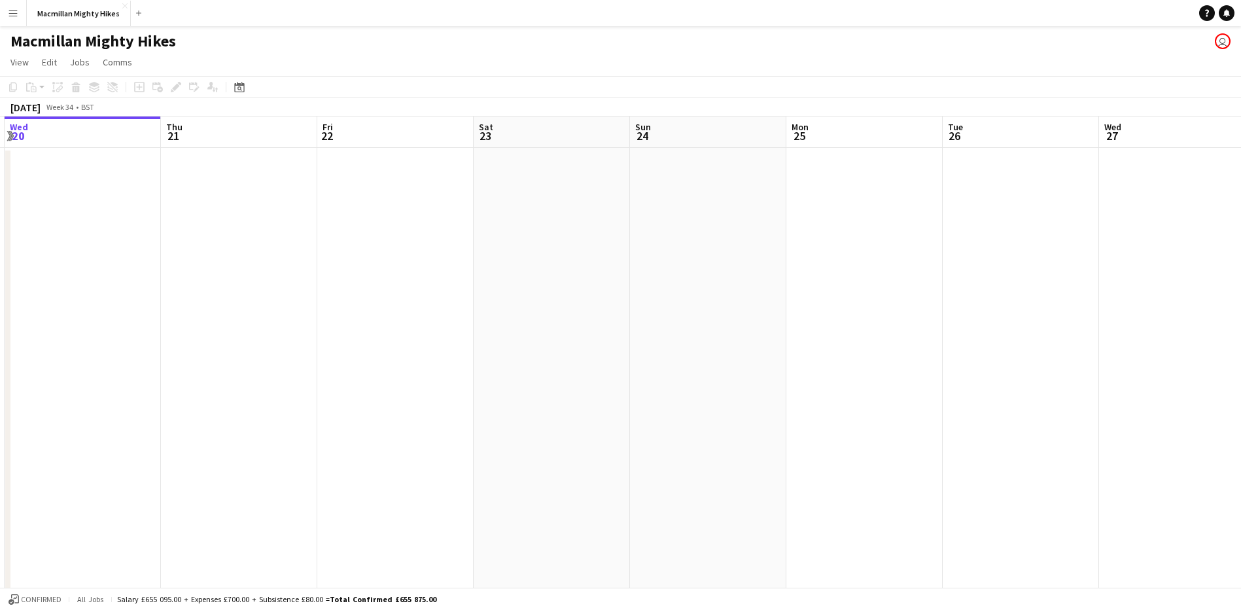
drag, startPoint x: 854, startPoint y: 236, endPoint x: 137, endPoint y: 219, distance: 716.7
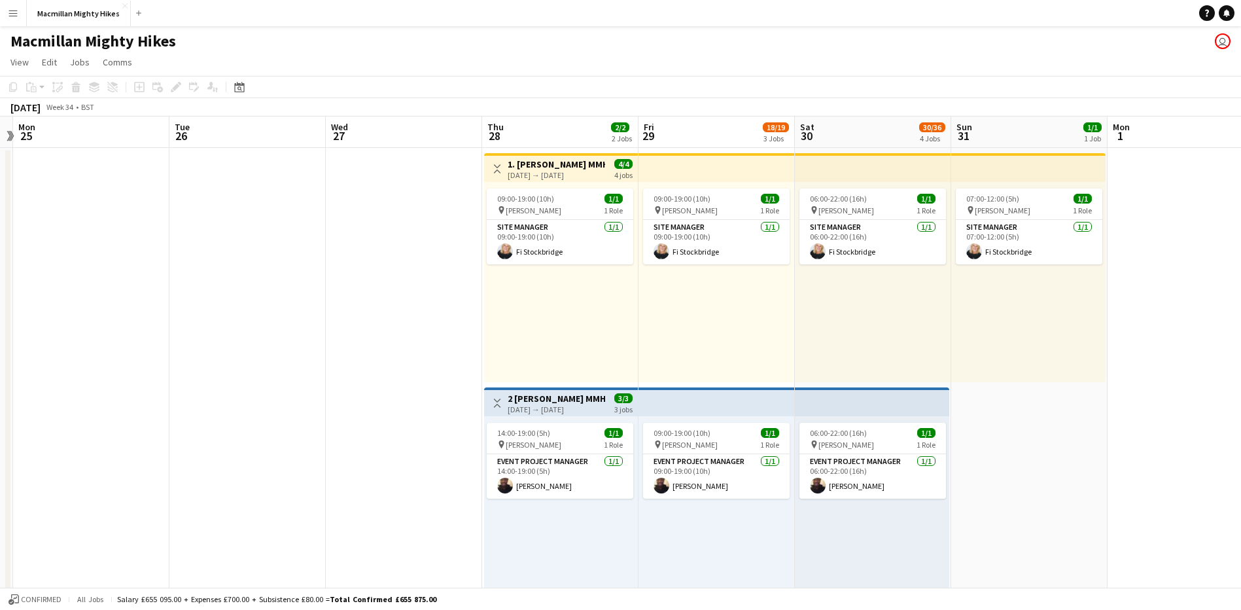
scroll to position [0, 300]
drag, startPoint x: 962, startPoint y: 295, endPoint x: 521, endPoint y: 275, distance: 441.5
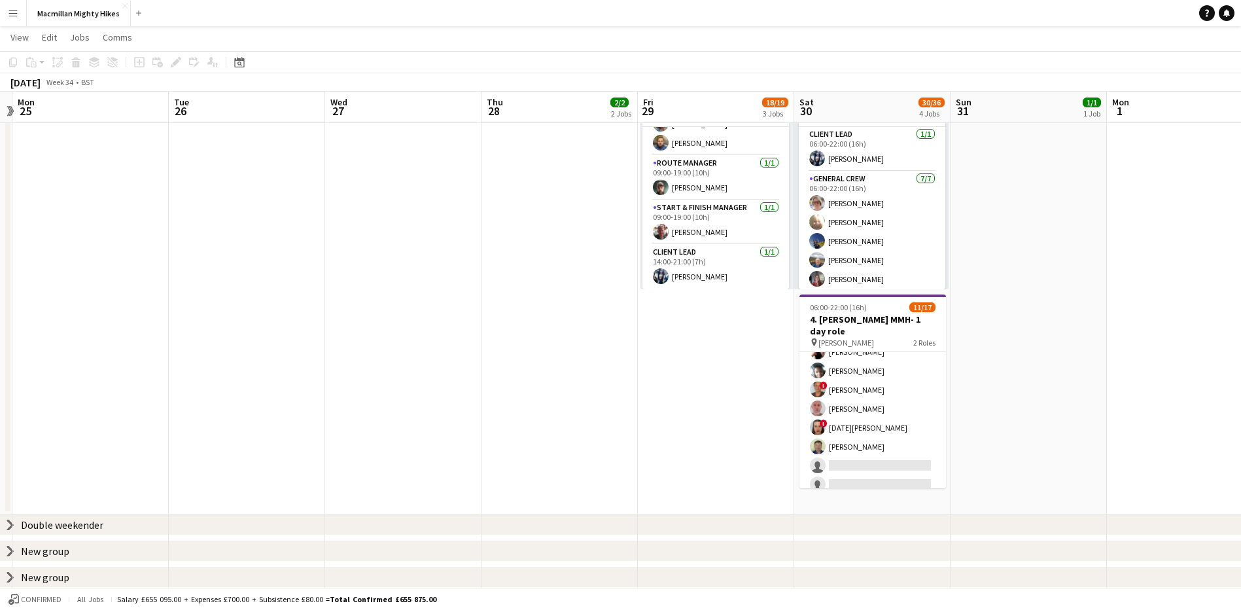
scroll to position [131, 0]
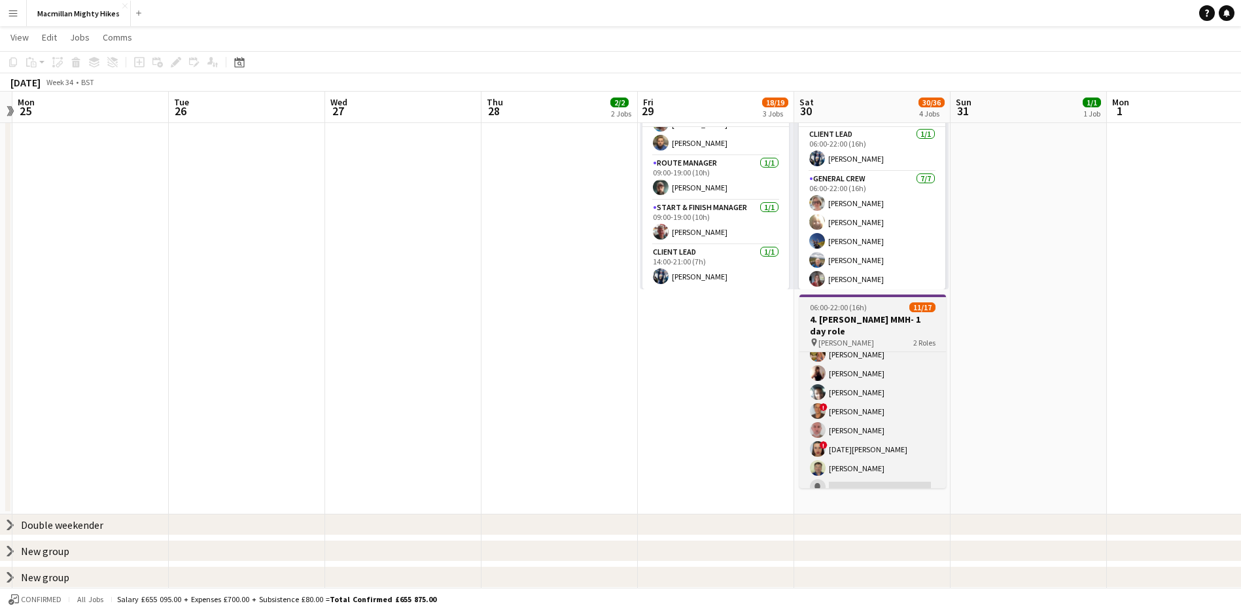
click at [873, 309] on div "06:00-22:00 (16h) 11/17" at bounding box center [873, 307] width 147 height 10
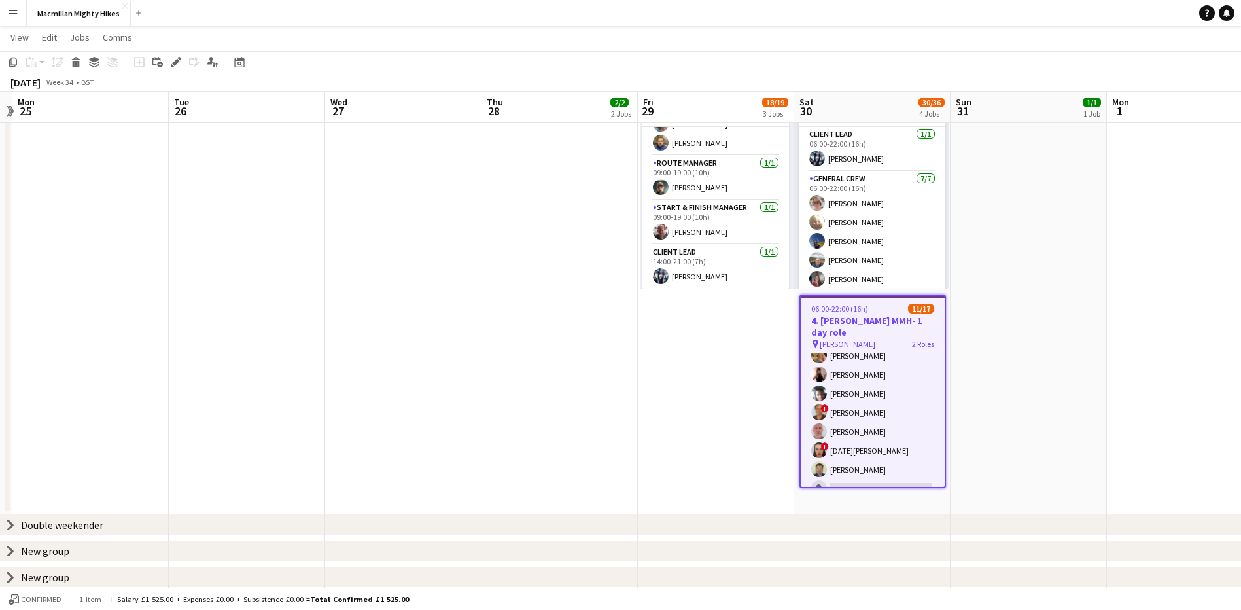
click at [881, 309] on div "06:00-22:00 (16h) 11/17" at bounding box center [873, 309] width 144 height 10
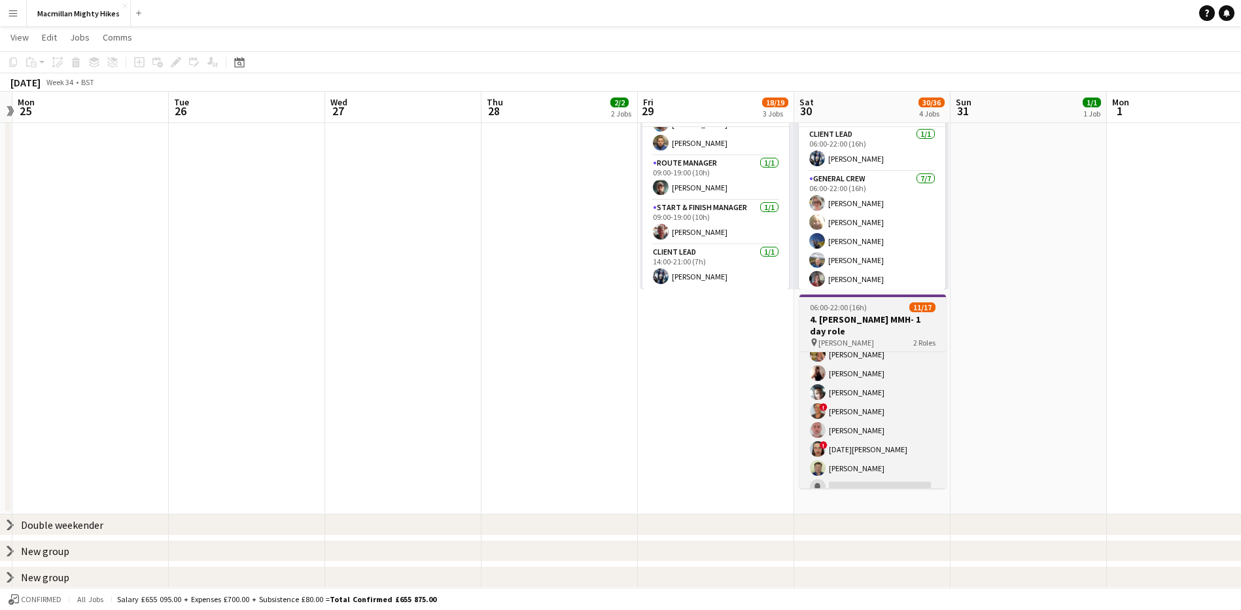
click at [881, 309] on div "06:00-22:00 (16h) 11/17" at bounding box center [873, 307] width 147 height 10
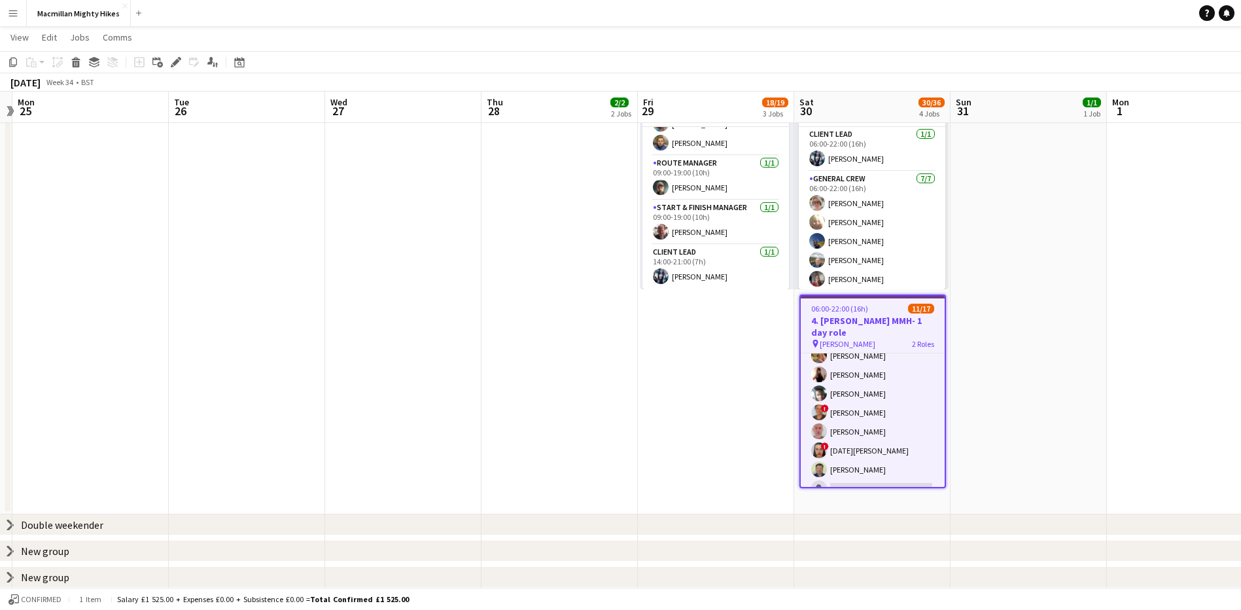
click at [881, 309] on div "06:00-22:00 (16h) 11/17" at bounding box center [873, 309] width 144 height 10
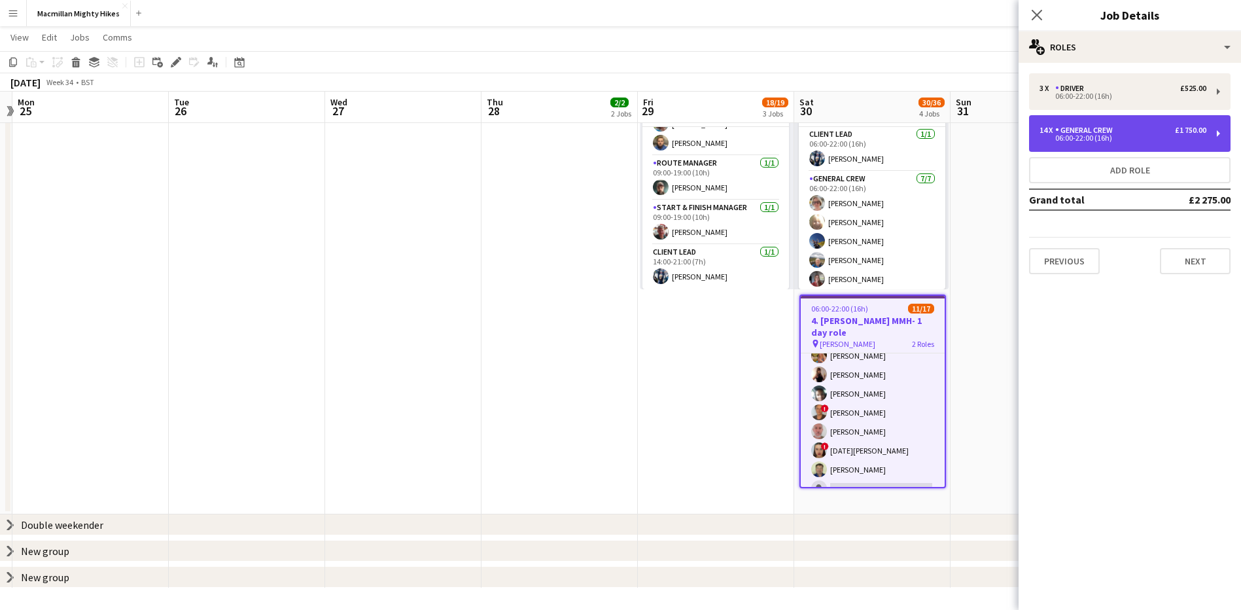
click at [1186, 118] on div "14 x General Crew £1 750.00 06:00-22:00 (16h)" at bounding box center [1130, 133] width 202 height 37
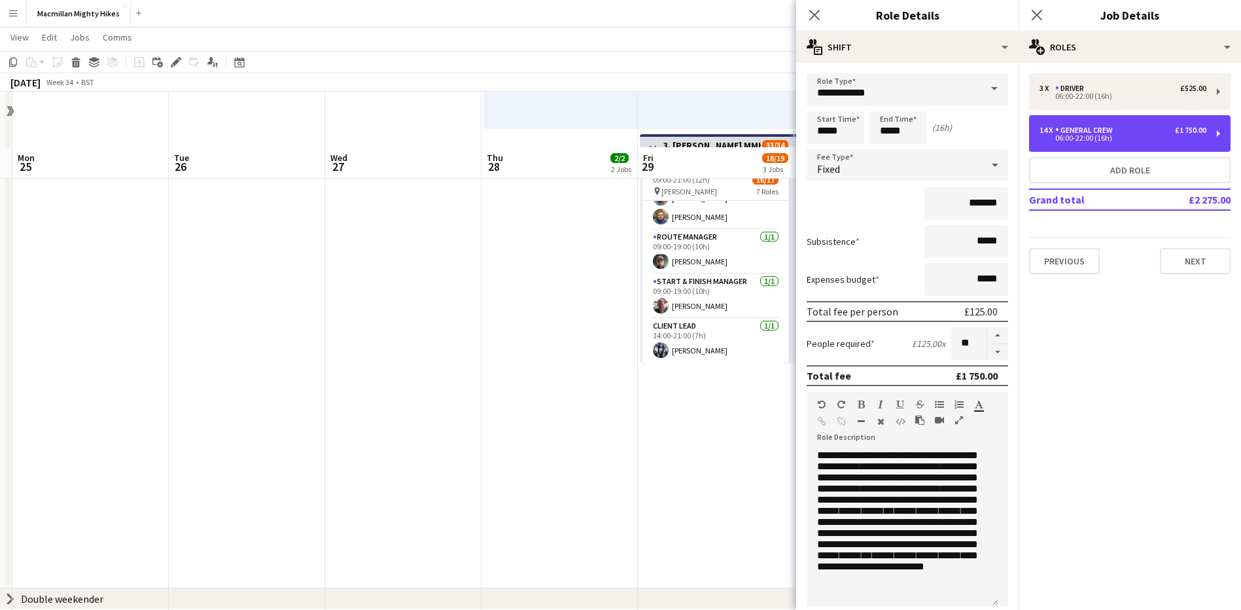
scroll to position [364, 0]
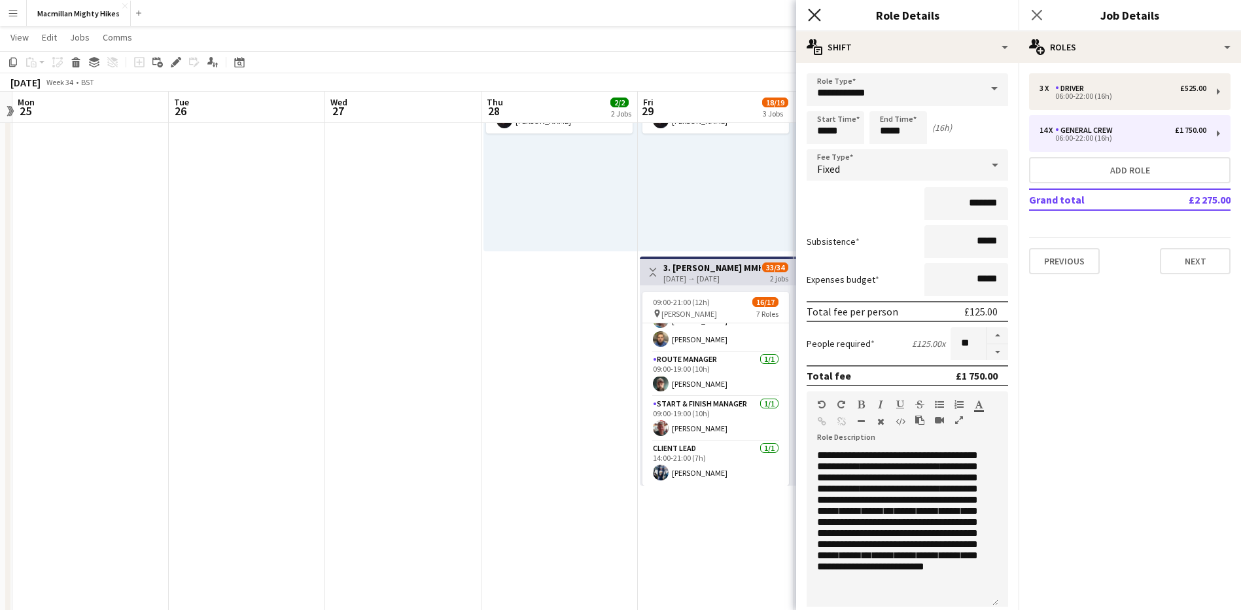
click at [821, 20] on icon "Close pop-in" at bounding box center [814, 15] width 12 height 12
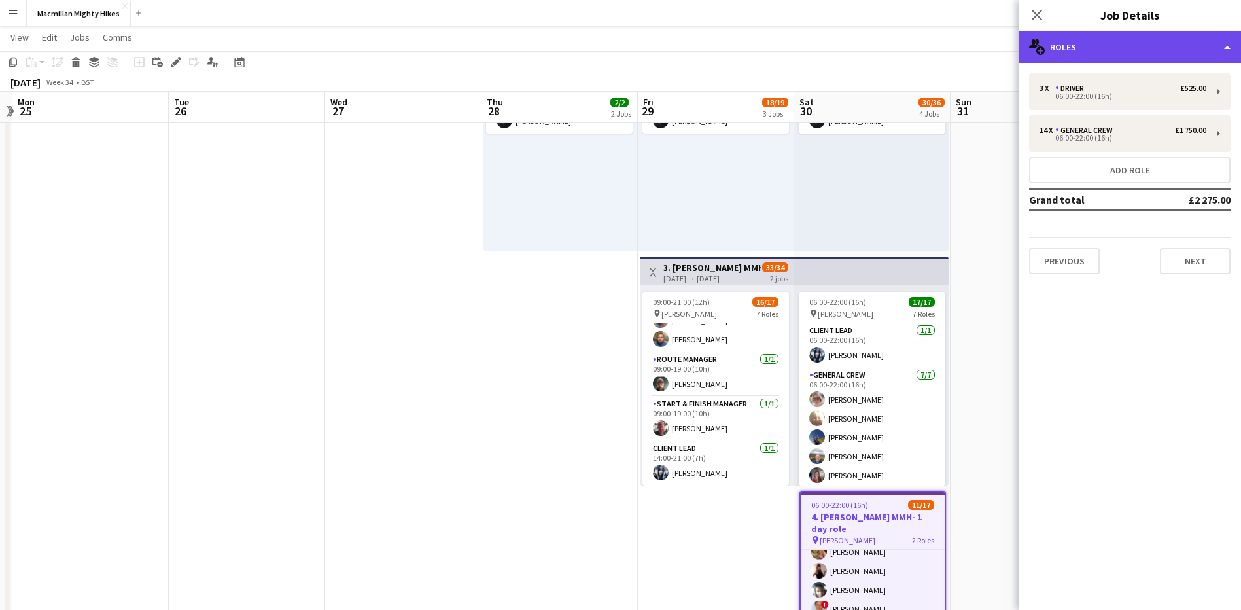
click at [1169, 35] on div "multiple-users-add Roles" at bounding box center [1130, 46] width 222 height 31
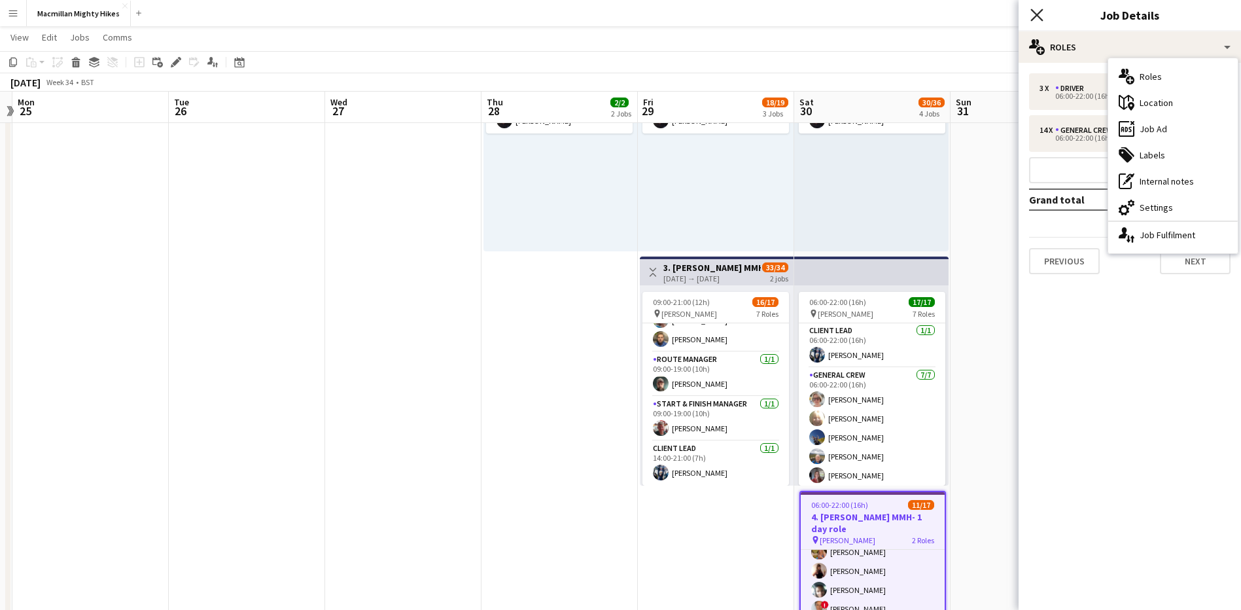
click at [1034, 9] on icon "Close pop-in" at bounding box center [1037, 15] width 12 height 12
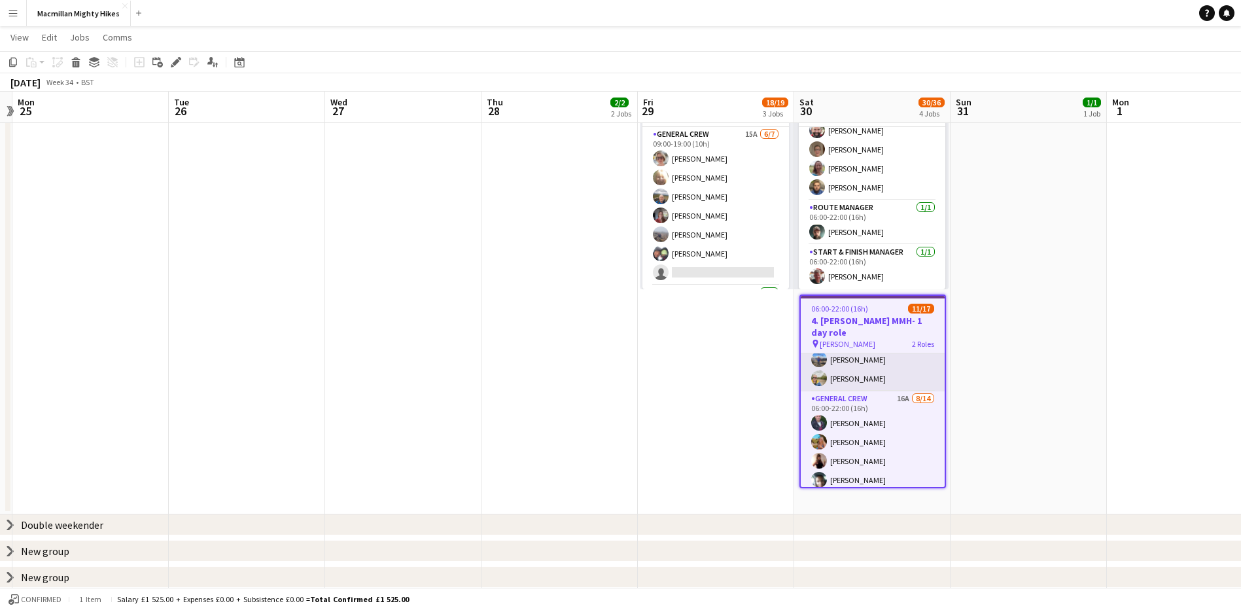
scroll to position [65, 0]
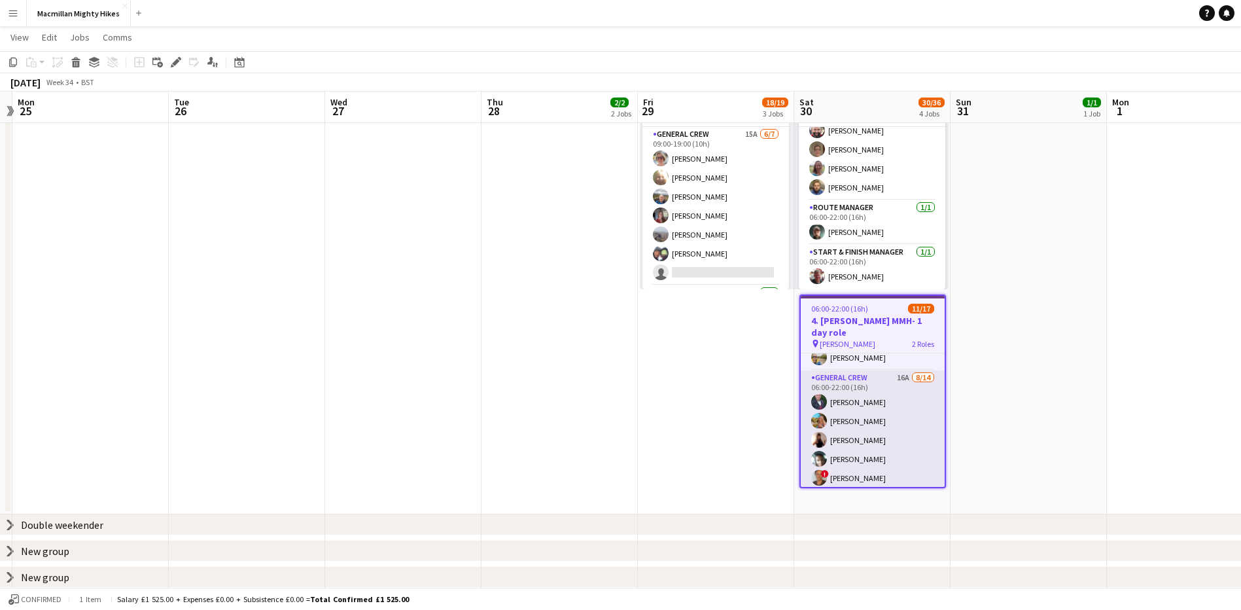
click at [879, 404] on app-card-role "General Crew 16A 8/14 06:00-22:00 (16h) Hugh Evans Jenna Volpert Kat Gibson Nin…" at bounding box center [873, 515] width 144 height 291
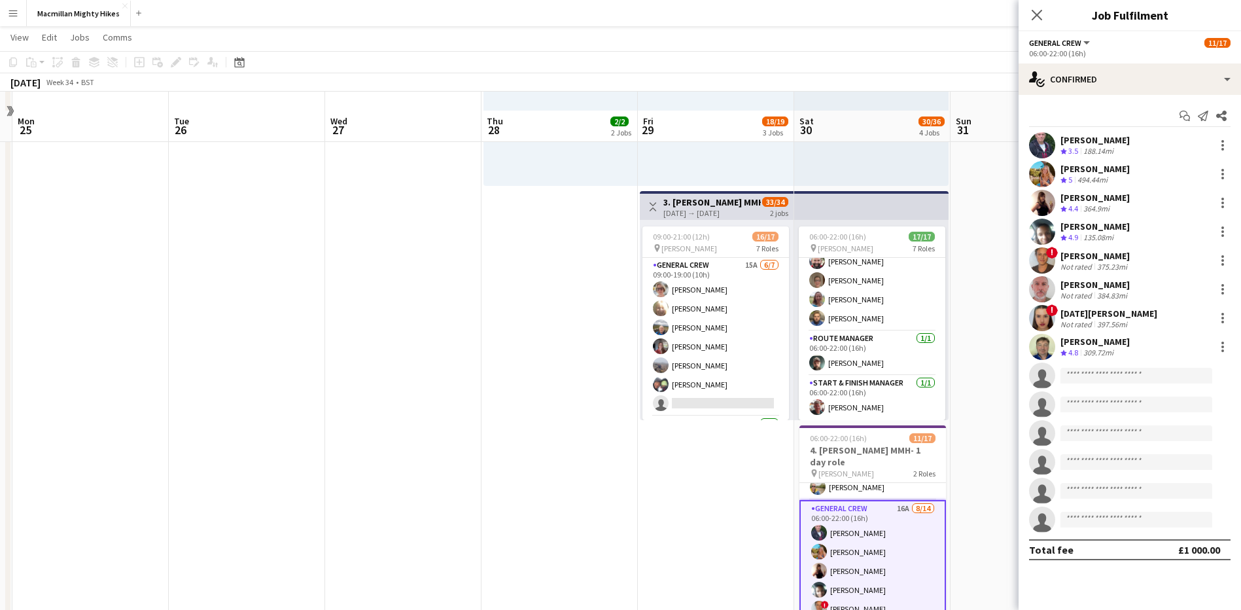
scroll to position [495, 0]
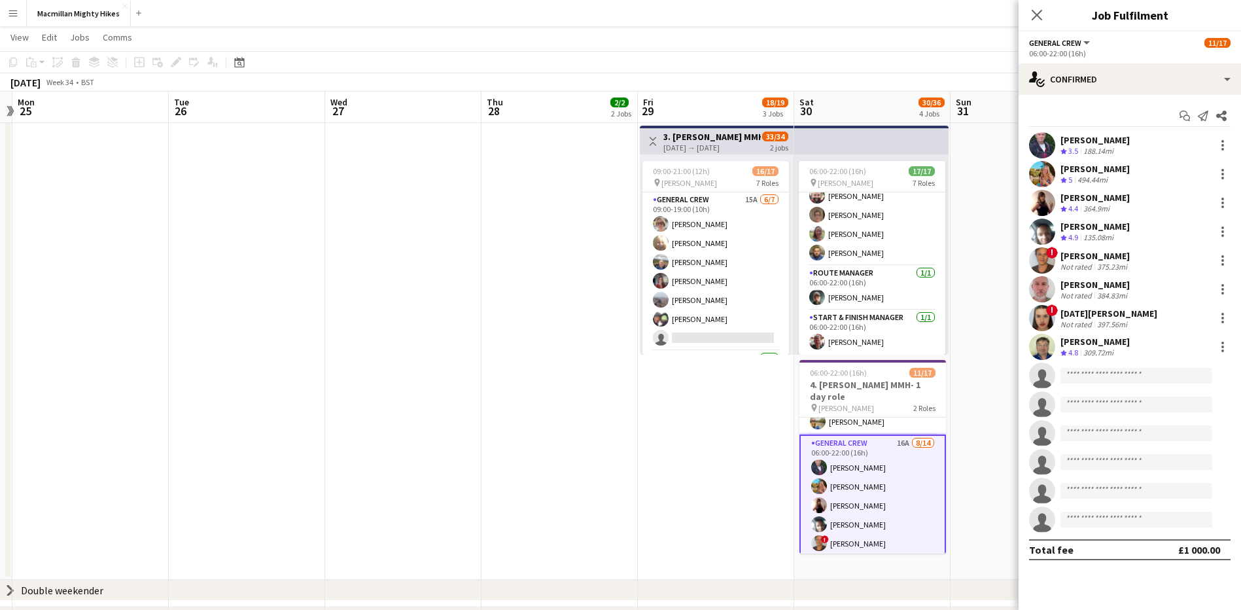
click at [1045, 10] on div "Close pop-in" at bounding box center [1037, 15] width 37 height 30
click at [1037, 14] on icon at bounding box center [1037, 15] width 12 height 12
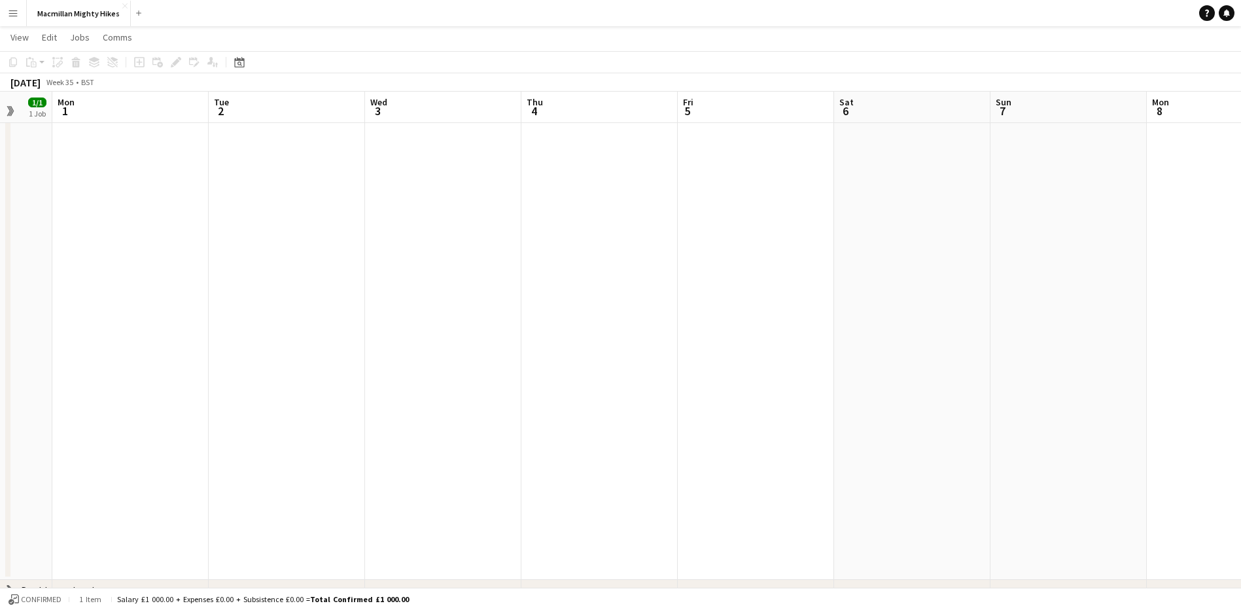
drag, startPoint x: 991, startPoint y: 213, endPoint x: 14, endPoint y: 319, distance: 982.7
click at [14, 319] on app-calendar-viewport "Fri 29 18/19 3 Jobs Sat 30 30/36 4 Jobs Sun 31 1/1 1 Job Mon 1 Tue 2 Wed 3 Thu …" at bounding box center [620, 104] width 1241 height 1097
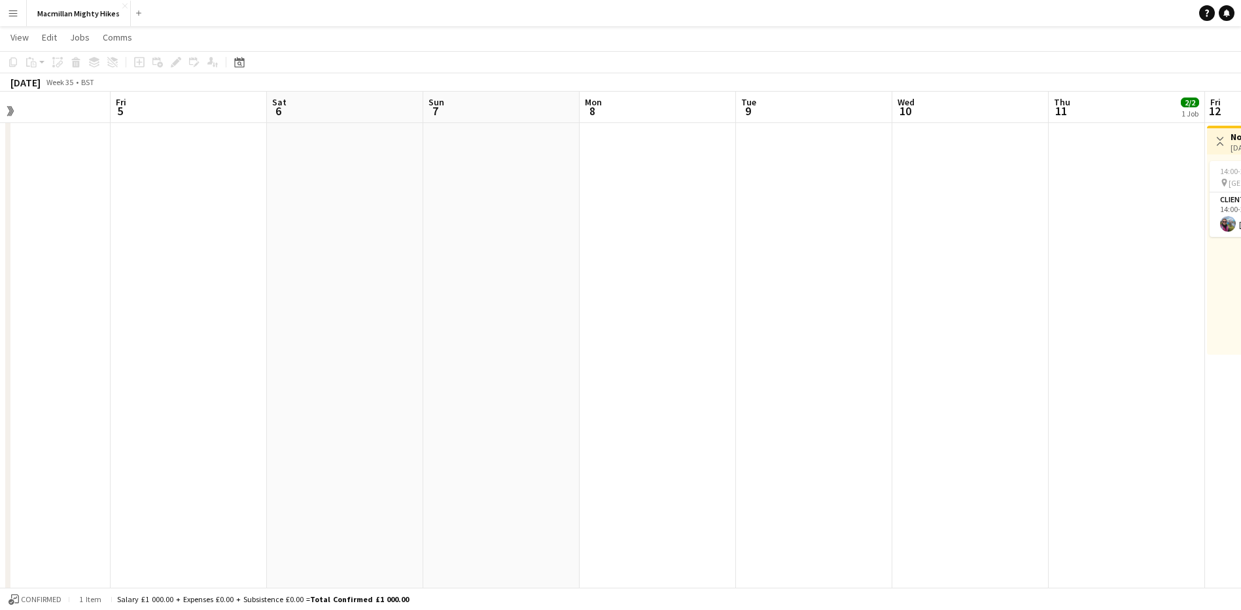
drag, startPoint x: 815, startPoint y: 289, endPoint x: -3, endPoint y: 317, distance: 817.8
click at [0, 317] on html "Menu Boards Boards Boards All jobs Status Workforce Workforce My Workforce Recr…" at bounding box center [620, 200] width 1241 height 1390
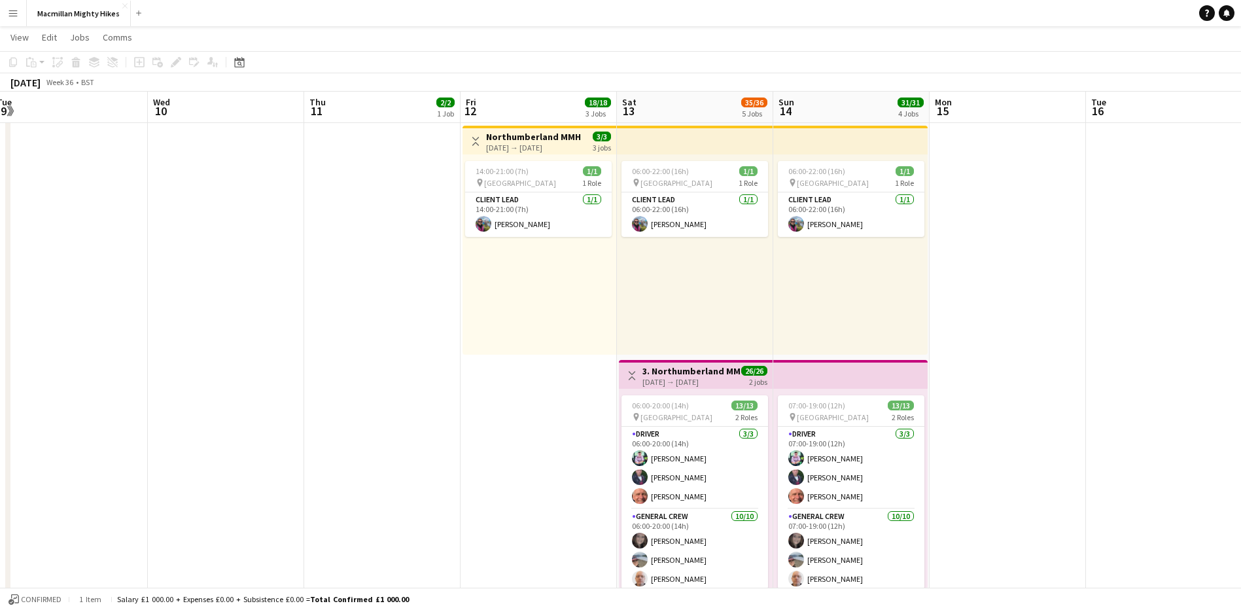
scroll to position [0, 508]
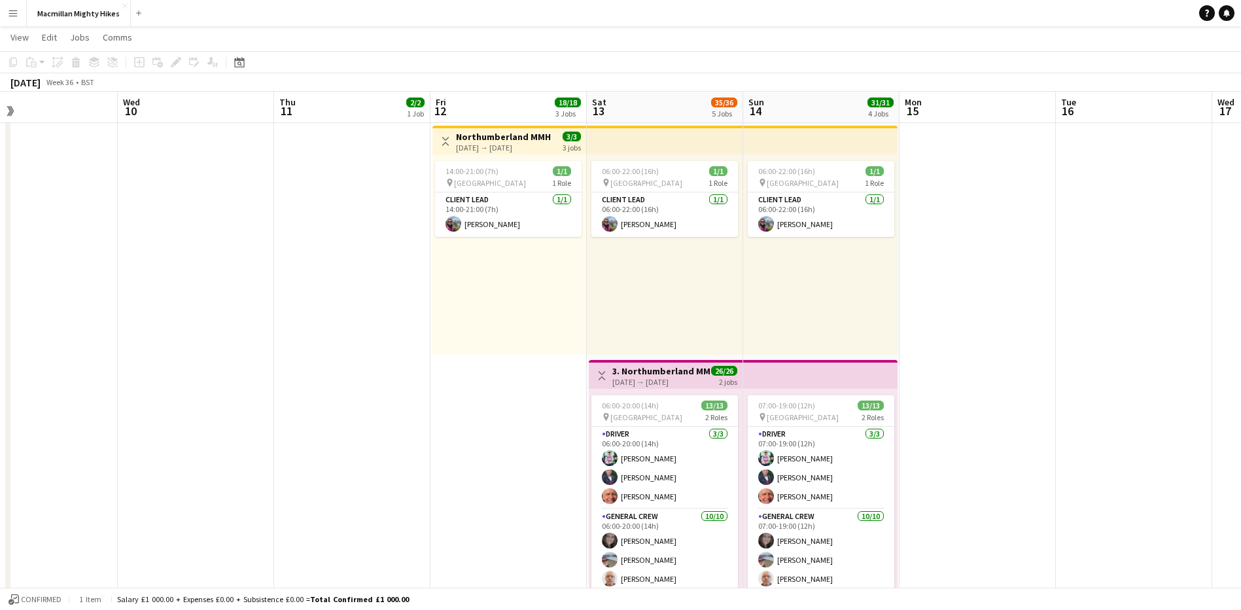
drag, startPoint x: 815, startPoint y: 255, endPoint x: 41, endPoint y: 304, distance: 776.3
click at [41, 304] on app-calendar-viewport "Sat 6 Sun 7 Mon 8 Tue 9 Wed 10 Thu 11 2/2 1 Job Fri 12 18/18 3 Jobs Sat 13 35/3…" at bounding box center [620, 214] width 1241 height 1317
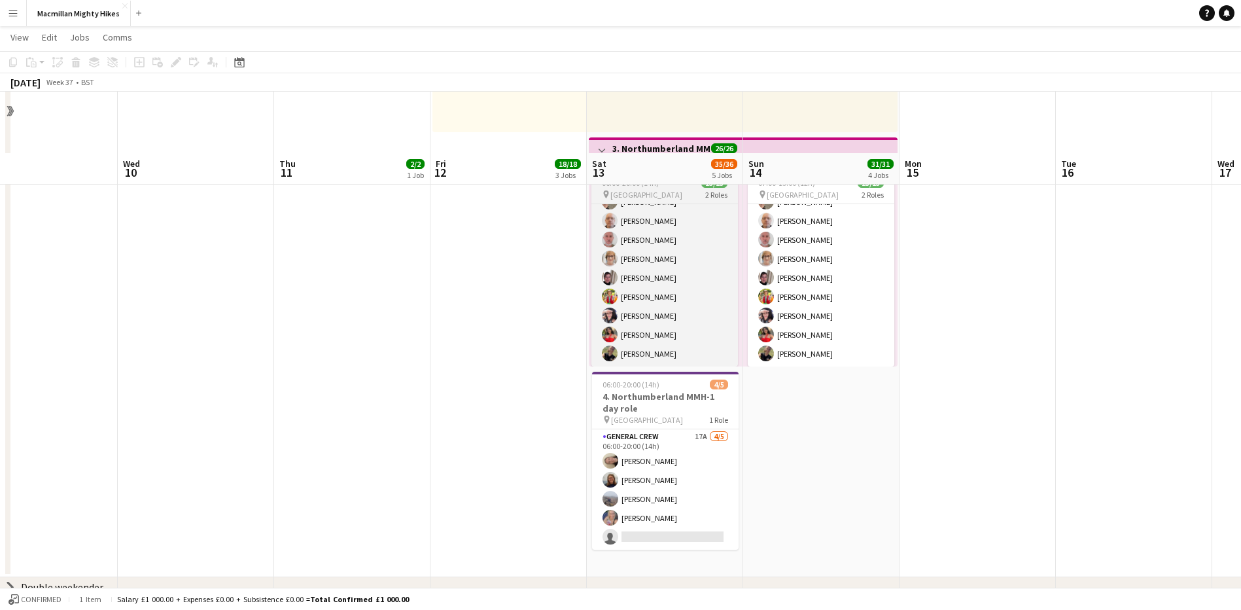
scroll to position [780, 0]
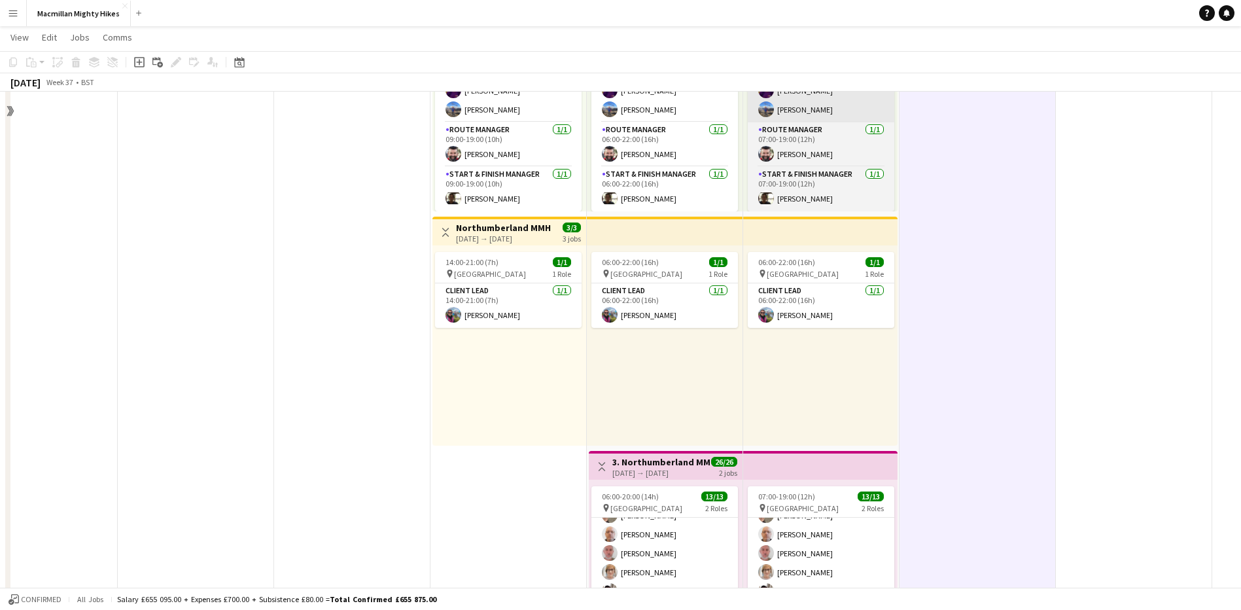
scroll to position [458, 0]
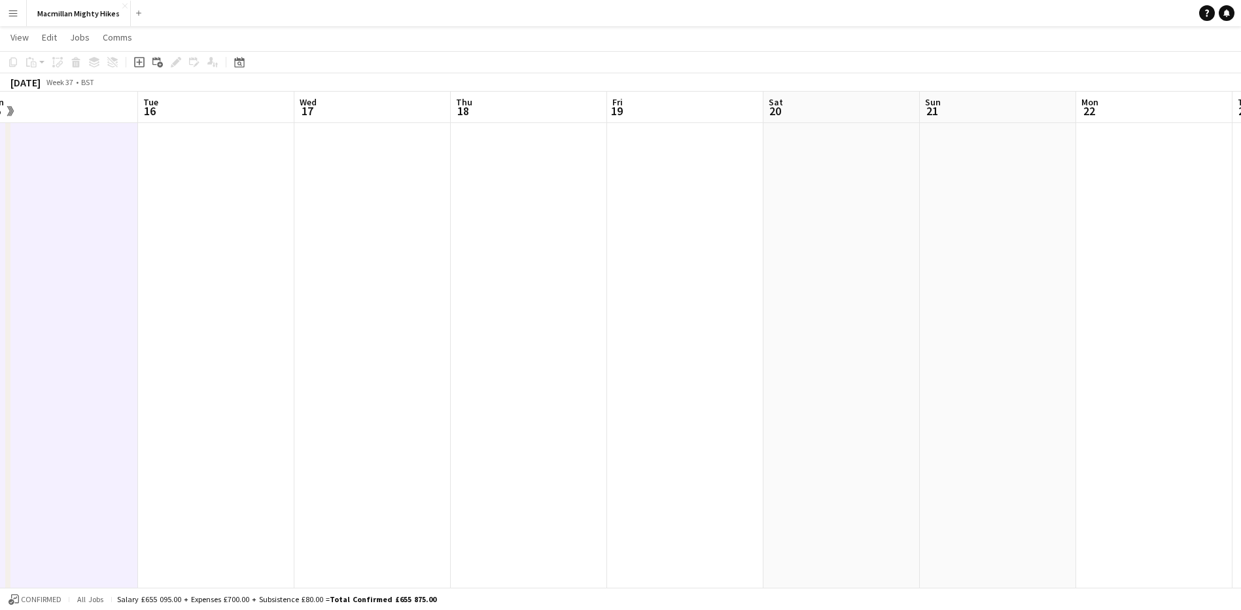
drag, startPoint x: 1208, startPoint y: 206, endPoint x: 317, endPoint y: 330, distance: 899.8
click at [317, 330] on app-calendar-viewport "Fri 12 18/18 3 Jobs Sat 13 35/36 5 Jobs Sun 14 31/31 4 Jobs Mon 15 Tue 16 Wed 1…" at bounding box center [620, 251] width 1241 height 1317
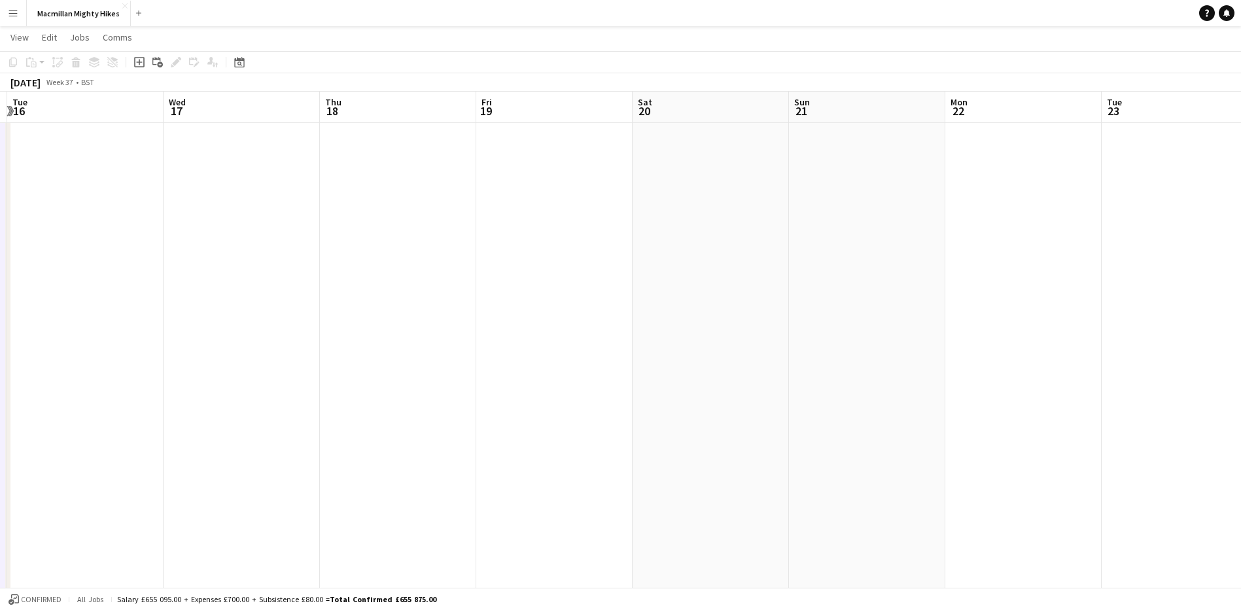
drag, startPoint x: 1025, startPoint y: 305, endPoint x: 301, endPoint y: 308, distance: 724.3
click at [280, 311] on app-calendar-viewport "Sat 13 35/36 5 Jobs Sun 14 31/31 4 Jobs Mon 15 Tue 16 Wed 17 Thu 18 Fri 19 Sat …" at bounding box center [620, 251] width 1241 height 1317
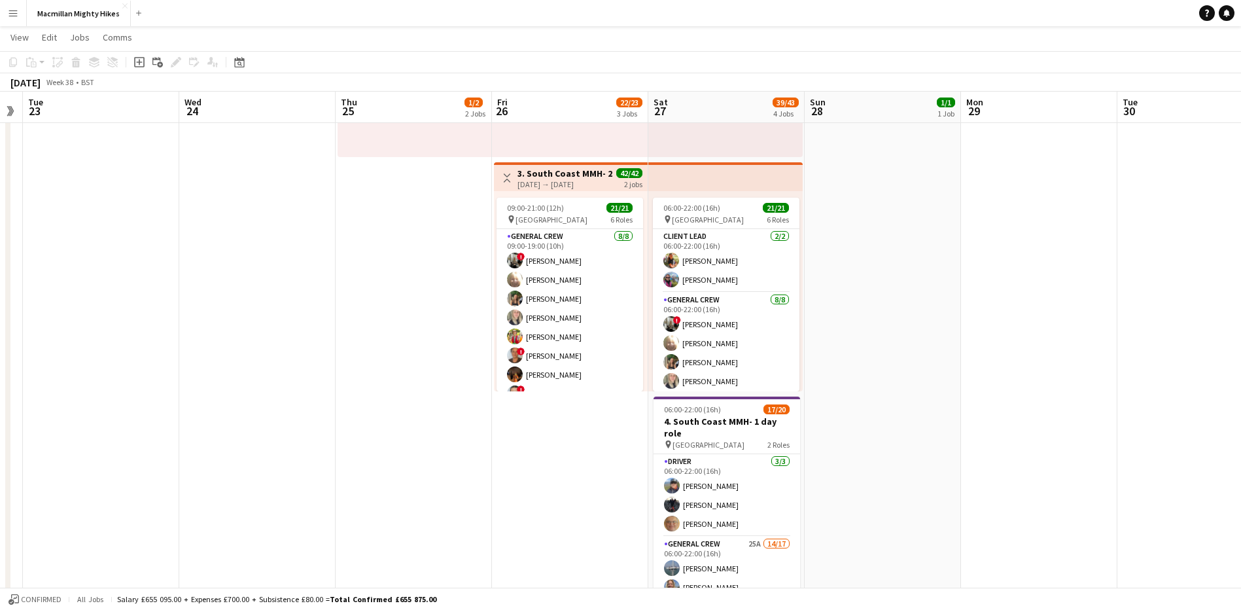
scroll to position [0, 447]
drag, startPoint x: 864, startPoint y: 294, endPoint x: 372, endPoint y: 325, distance: 493.0
click at [372, 325] on app-calendar-viewport "Sat 20 Sun 21 Mon 22 Tue 23 Wed 24 Thu 25 1/2 2 Jobs Fri 26 22/23 3 Jobs Sat 27…" at bounding box center [620, 251] width 1241 height 1317
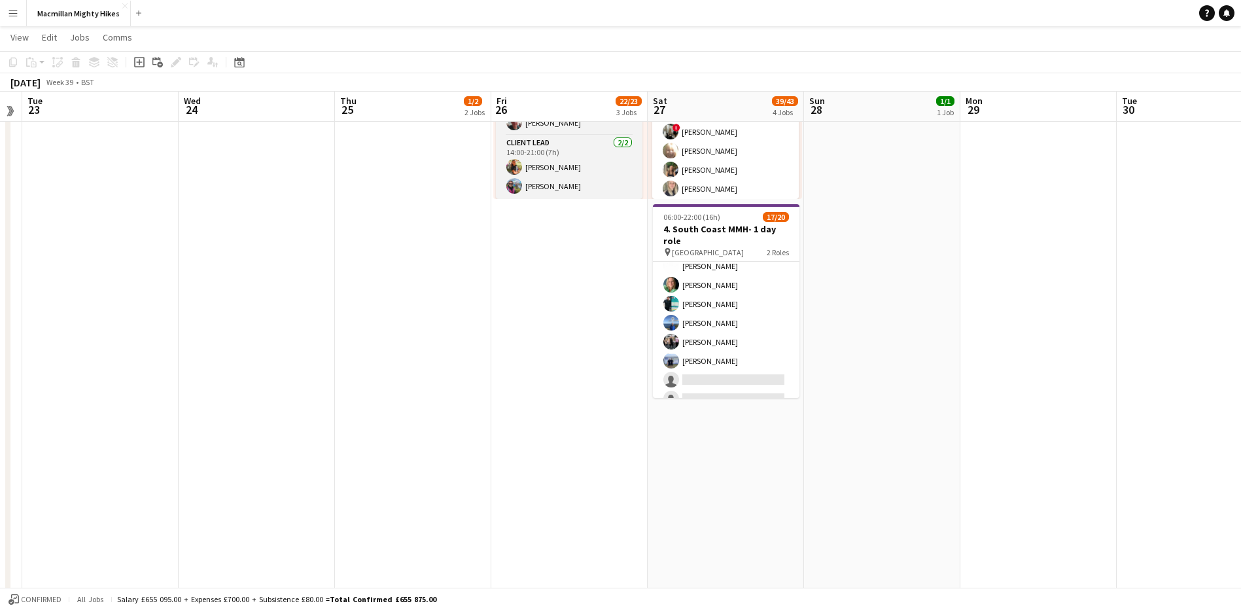
scroll to position [649, 0]
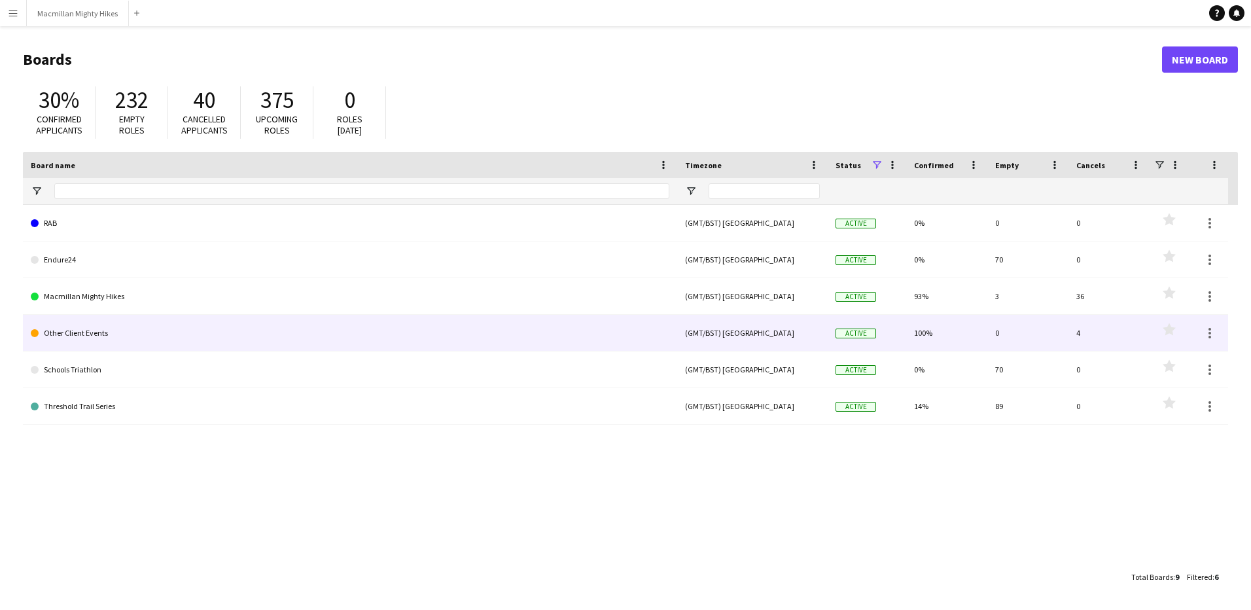
click at [73, 330] on link "Other Client Events" at bounding box center [350, 333] width 639 height 37
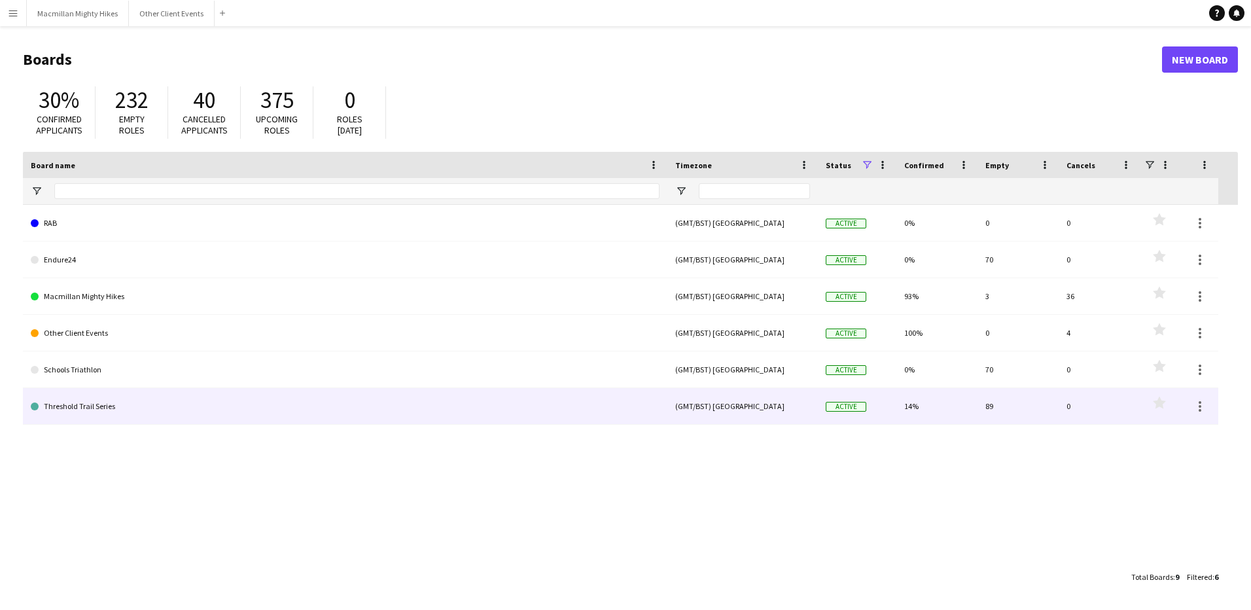
click at [73, 409] on link "Threshold Trail Series" at bounding box center [345, 406] width 629 height 37
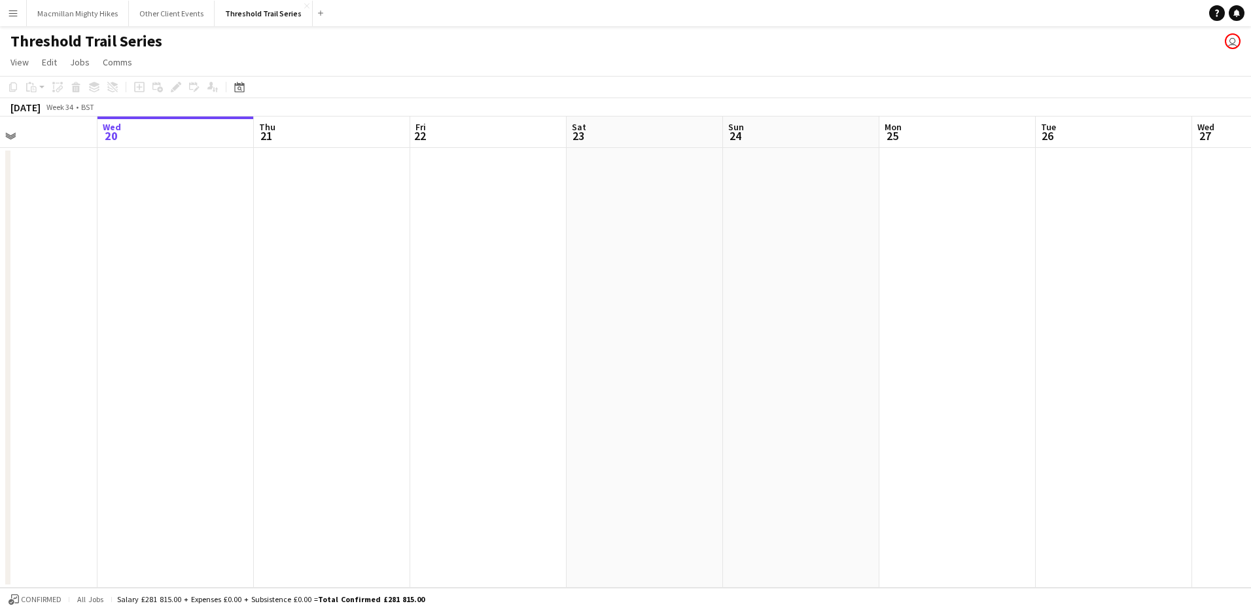
drag, startPoint x: 771, startPoint y: 308, endPoint x: 360, endPoint y: 319, distance: 411.7
click at [226, 321] on app-calendar-viewport "Sun 17 Mon 18 Tue 19 Wed 20 Thu 21 Fri 22 Sat 23 Sun 24 Mon 25 Tue 26 Wed 27 Th…" at bounding box center [625, 351] width 1251 height 471
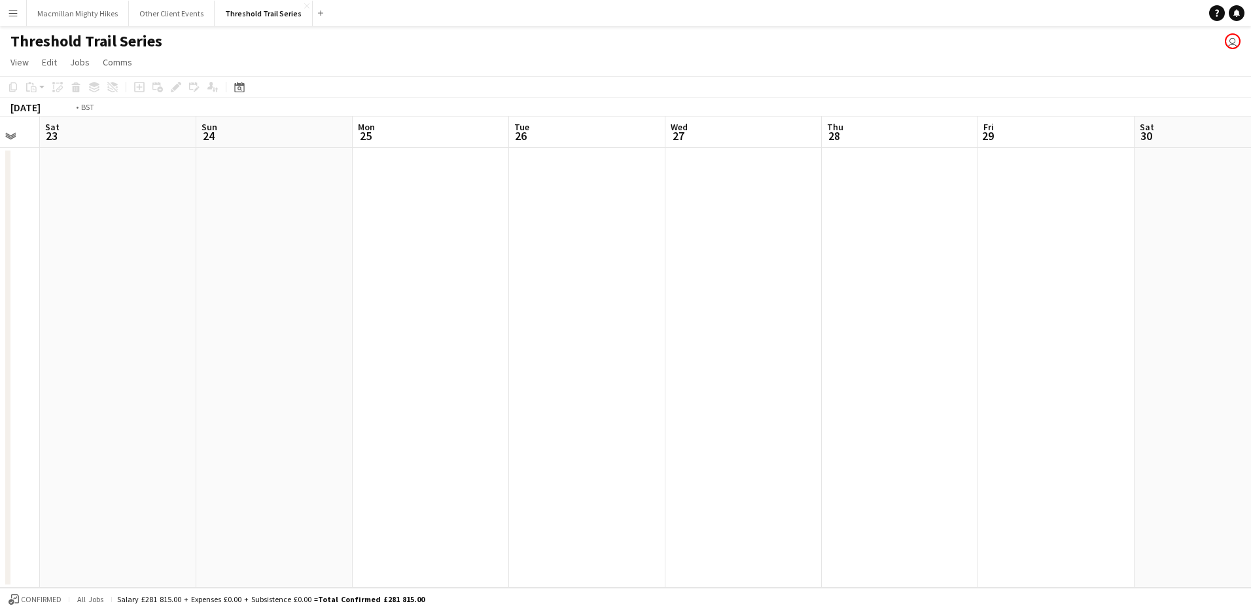
drag, startPoint x: 932, startPoint y: 323, endPoint x: 57, endPoint y: 340, distance: 875.0
click at [57, 340] on app-calendar-viewport "Wed 20 Thu 21 Fri 22 Sat 23 Sun 24 Mon 25 Tue 26 Wed 27 Thu 28 Fri 29 Sat 30 Su…" at bounding box center [625, 351] width 1251 height 471
drag, startPoint x: 801, startPoint y: 347, endPoint x: 268, endPoint y: 357, distance: 532.7
click at [258, 362] on app-calendar-viewport "Mon 25 Tue 26 Wed 27 Thu 28 Fri 29 Sat 30 Sun 31 Mon 1 Tue 2 Wed 3 Thu 4 Fri 5 …" at bounding box center [625, 351] width 1251 height 471
drag, startPoint x: 590, startPoint y: 376, endPoint x: 354, endPoint y: 367, distance: 235.7
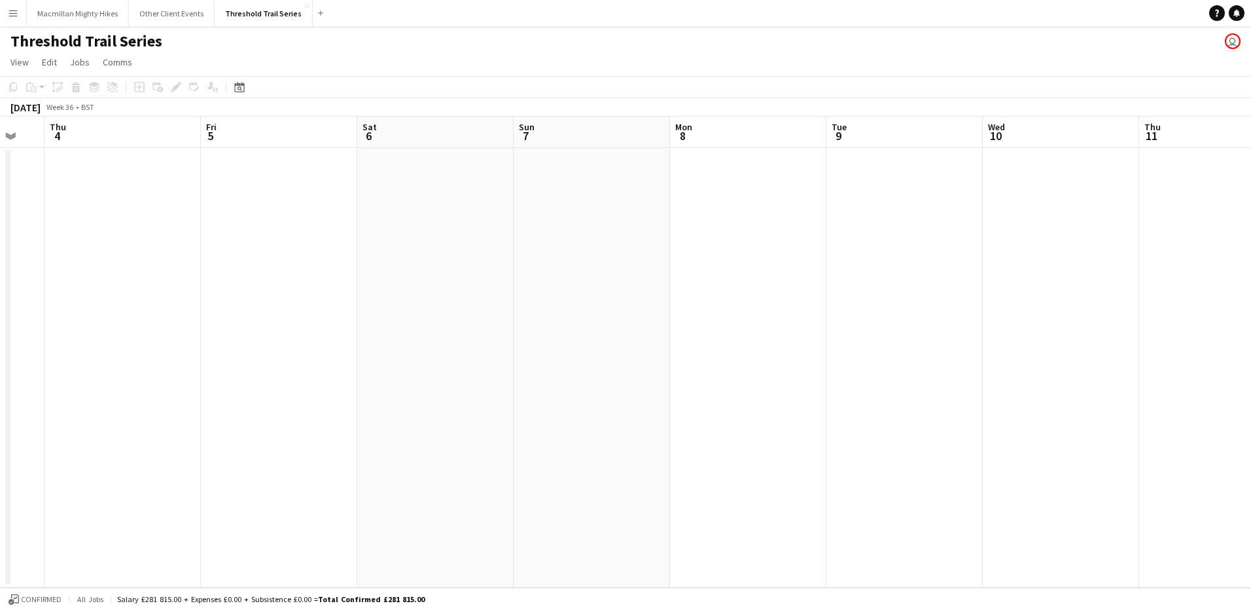
click at [63, 376] on app-calendar-viewport "Mon 1 Tue 2 Wed 3 Thu 4 Fri 5 Sat 6 Sun 7 Mon 8 Tue 9 Wed 10 Thu 11 Fri 12 Sat …" at bounding box center [625, 351] width 1251 height 471
drag, startPoint x: 818, startPoint y: 364, endPoint x: 71, endPoint y: 370, distance: 746.6
click at [71, 370] on app-calendar-viewport "Thu 4 Fri 5 Sat 6 Sun 7 Mon 8 Tue 9 Wed 10 Thu 11 Fri 12 Sat 13 Sun 14 Mon 15 T…" at bounding box center [625, 351] width 1251 height 471
drag, startPoint x: 300, startPoint y: 381, endPoint x: 143, endPoint y: 381, distance: 157.0
click at [143, 381] on app-calendar-viewport "Sun 14 Mon 15 Tue 16 Wed 17 Thu 18 Fri 19 Sat 20 Sun 21 Mon 22 Tue 23 Wed 24 Th…" at bounding box center [625, 351] width 1251 height 471
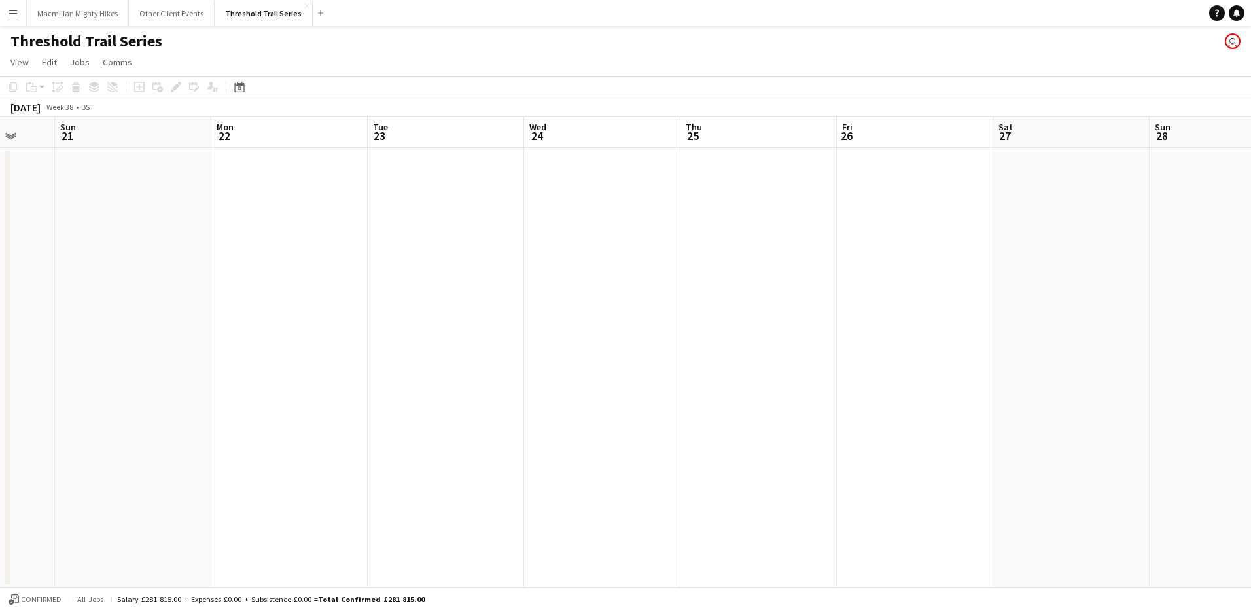
drag, startPoint x: 976, startPoint y: 367, endPoint x: 353, endPoint y: 380, distance: 623.1
click at [323, 387] on app-calendar-viewport "Thu 18 Fri 19 Sat 20 Sun 21 Mon 22 Tue 23 Wed 24 Thu 25 Fri 26 Sat 27 Sun 28 Mo…" at bounding box center [625, 351] width 1251 height 471
drag, startPoint x: 1202, startPoint y: 376, endPoint x: 434, endPoint y: 366, distance: 768.2
click at [168, 391] on app-calendar-viewport "Wed 24 Thu 25 Fri 26 Sat 27 Sun 28 Mon 29 Tue 30 Wed 1 Thu 2 Fri 3 Sat 4 Sun 5 …" at bounding box center [625, 351] width 1251 height 471
drag, startPoint x: 1029, startPoint y: 371, endPoint x: 35, endPoint y: 368, distance: 993.9
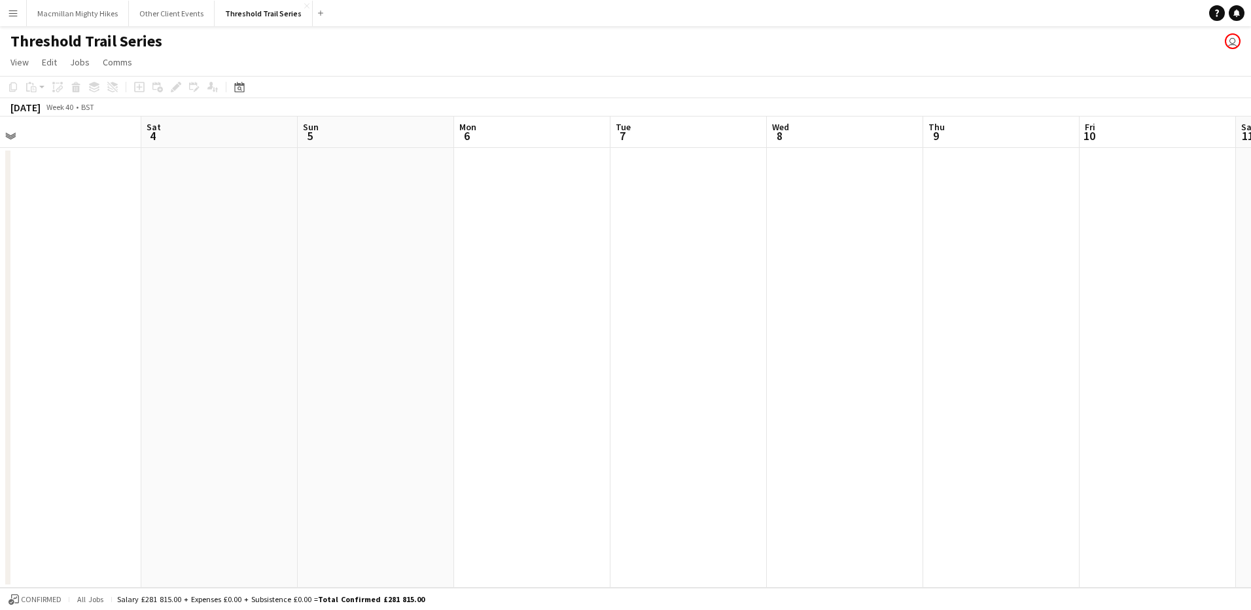
click at [25, 371] on app-calendar-viewport "Wed 1 Thu 2 Fri 3 Sat 4 Sun 5 Mon 6 Tue 7 Wed 8 Thu 9 Fri 10 Sat 11 Sun 12 Mon …" at bounding box center [625, 351] width 1251 height 471
drag, startPoint x: 977, startPoint y: 368, endPoint x: 314, endPoint y: 266, distance: 670.6
click at [0, 379] on html "Menu Boards Boards Boards All jobs Status Workforce Workforce My Workforce Recr…" at bounding box center [625, 305] width 1251 height 610
